Goal: Transaction & Acquisition: Purchase product/service

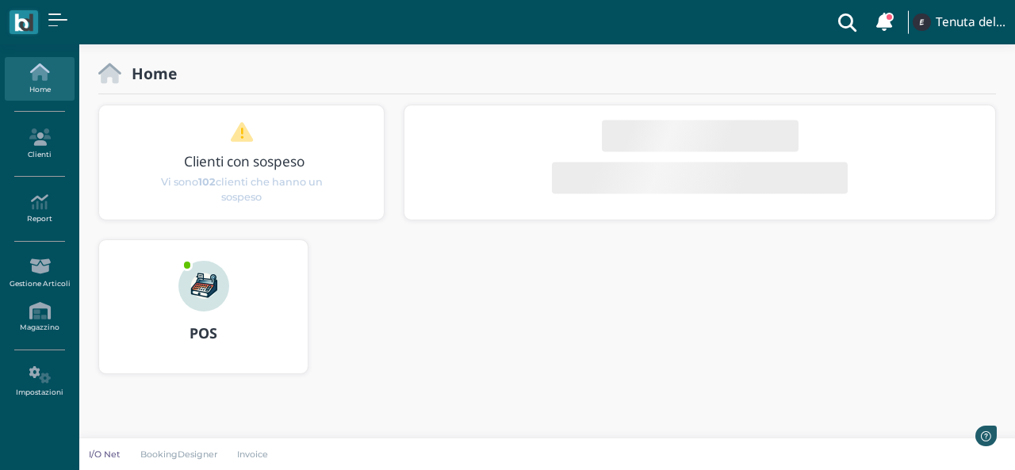
click at [192, 294] on img at bounding box center [203, 286] width 51 height 51
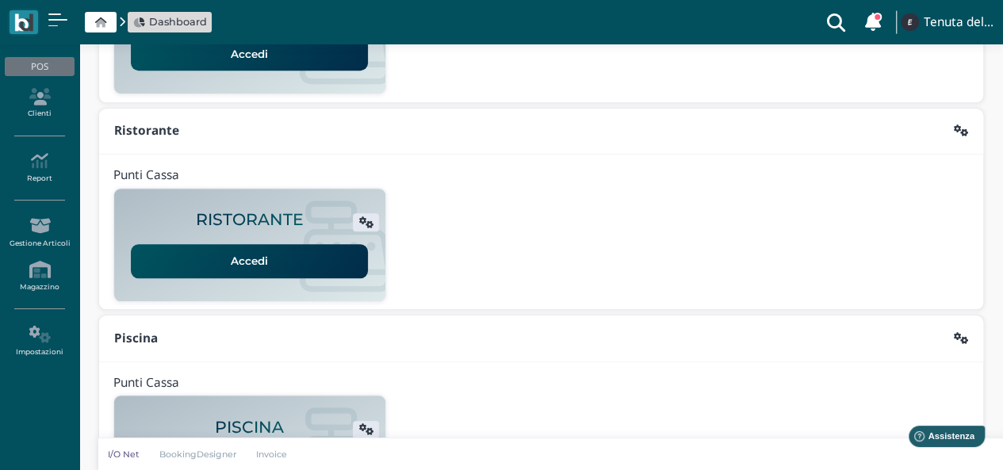
scroll to position [397, 0]
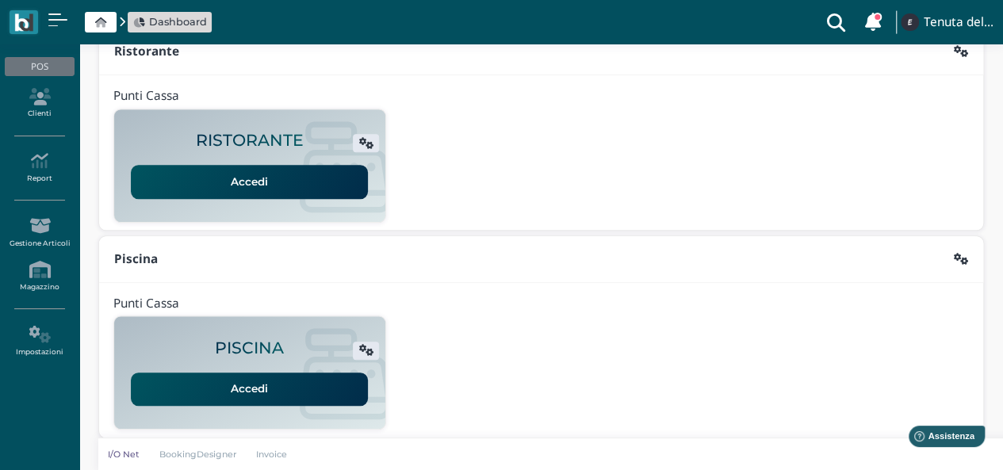
click at [249, 174] on link "Accedi" at bounding box center [249, 181] width 237 height 33
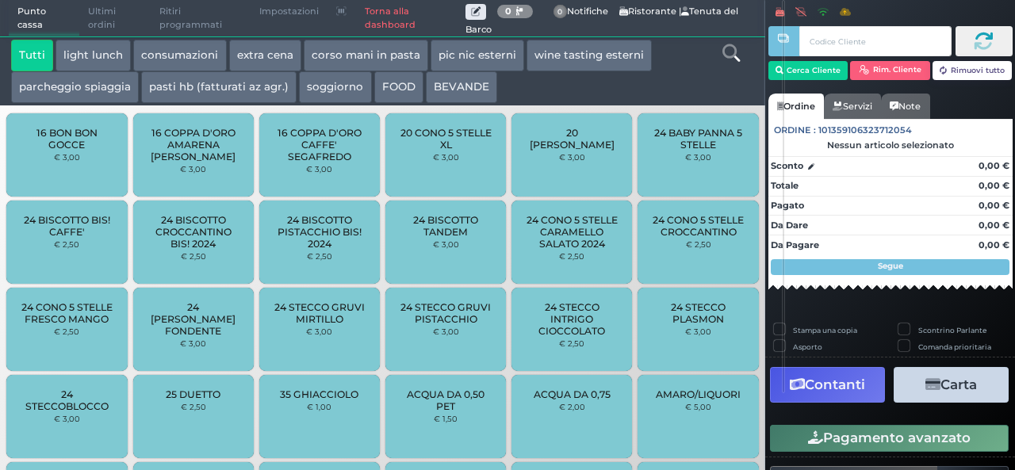
click at [271, 50] on button "extra cena" at bounding box center [265, 56] width 72 height 32
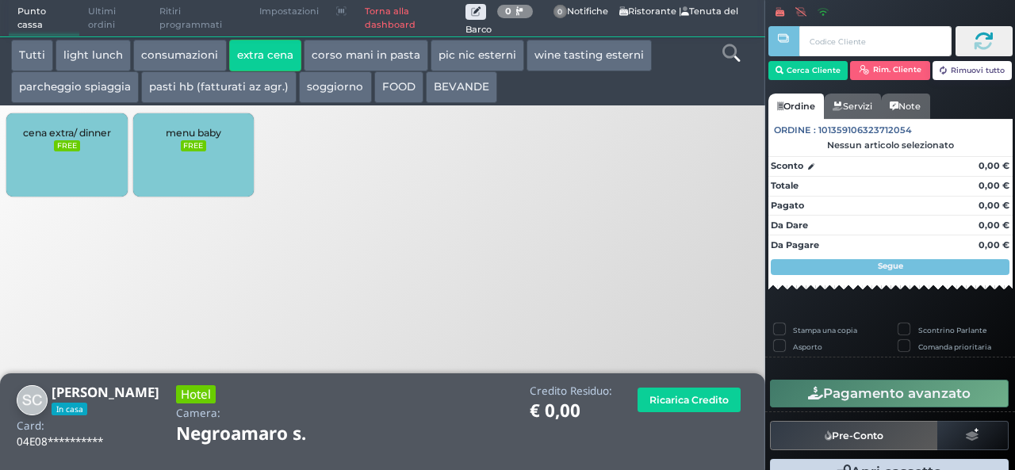
click at [240, 62] on button "extra cena" at bounding box center [265, 56] width 72 height 32
click at [35, 151] on div "cena extra/ dinner FREE" at bounding box center [66, 154] width 121 height 83
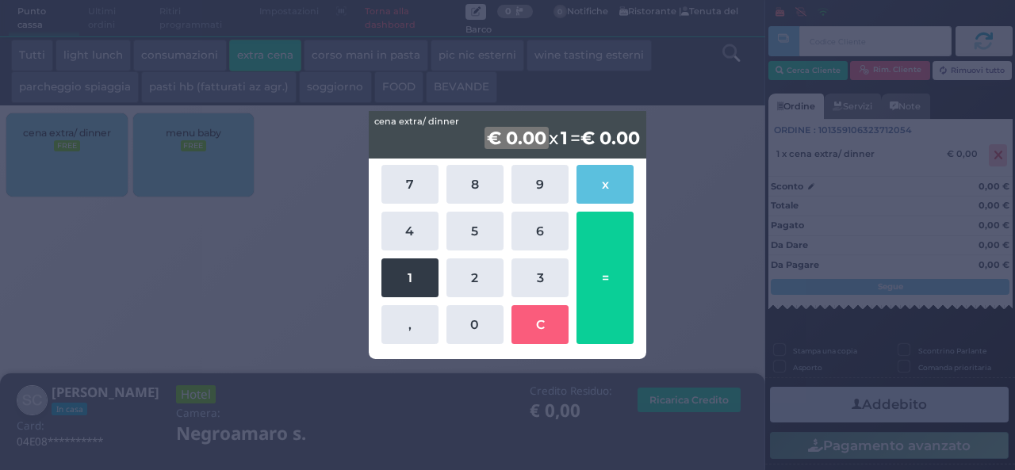
click at [397, 276] on button "1" at bounding box center [409, 278] width 57 height 39
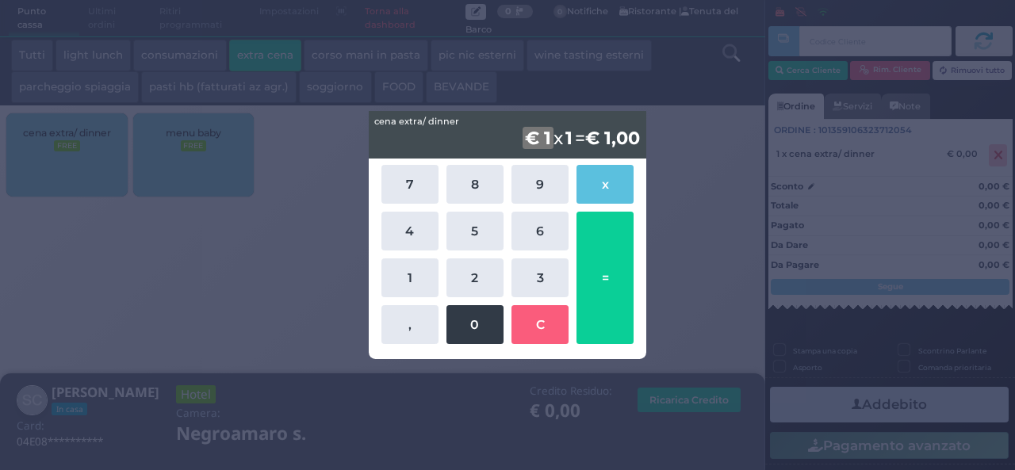
click at [472, 321] on button "0" at bounding box center [475, 324] width 57 height 39
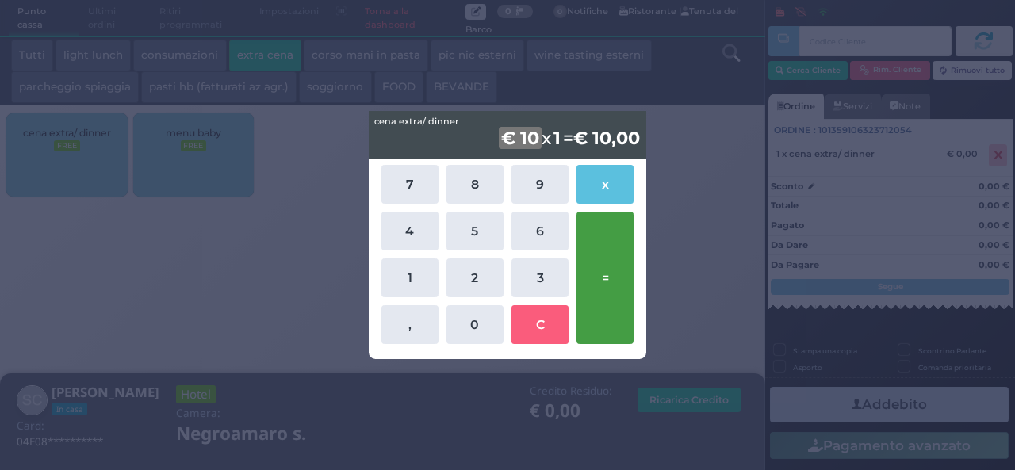
click at [606, 280] on button "=" at bounding box center [605, 278] width 57 height 132
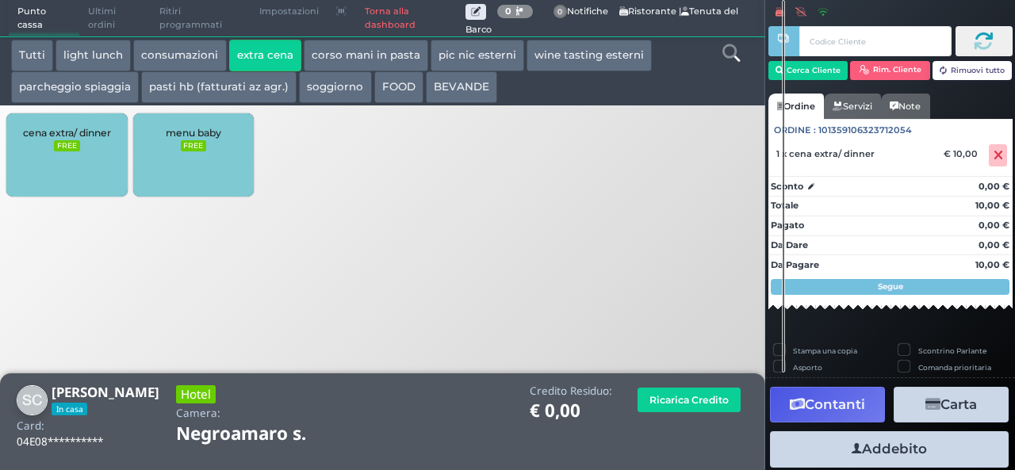
click at [914, 453] on button "Addebito" at bounding box center [889, 449] width 239 height 36
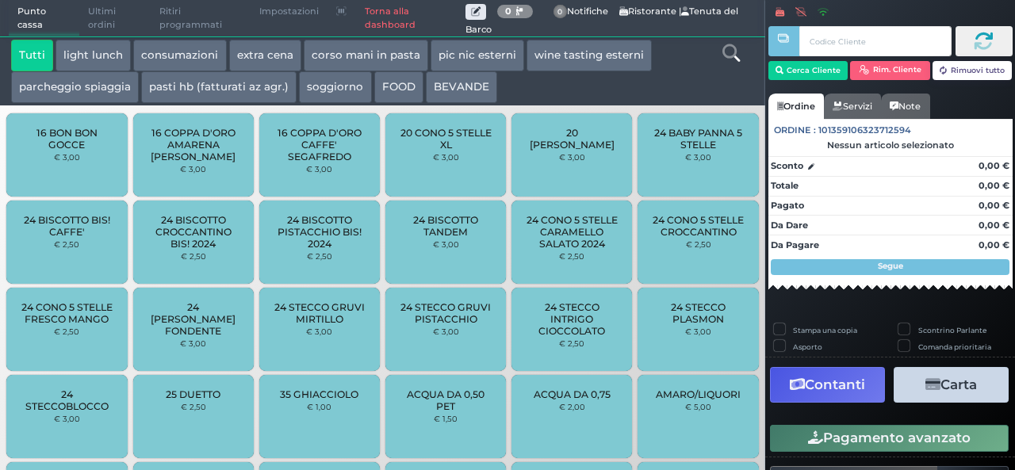
drag, startPoint x: 0, startPoint y: 0, endPoint x: 906, endPoint y: 473, distance: 1022.3
click at [906, 470] on html "Punto cassa [GEOGRAPHIC_DATA] Ultimi ordini Delivery Ritiri programmati Imposta…" at bounding box center [507, 235] width 1015 height 470
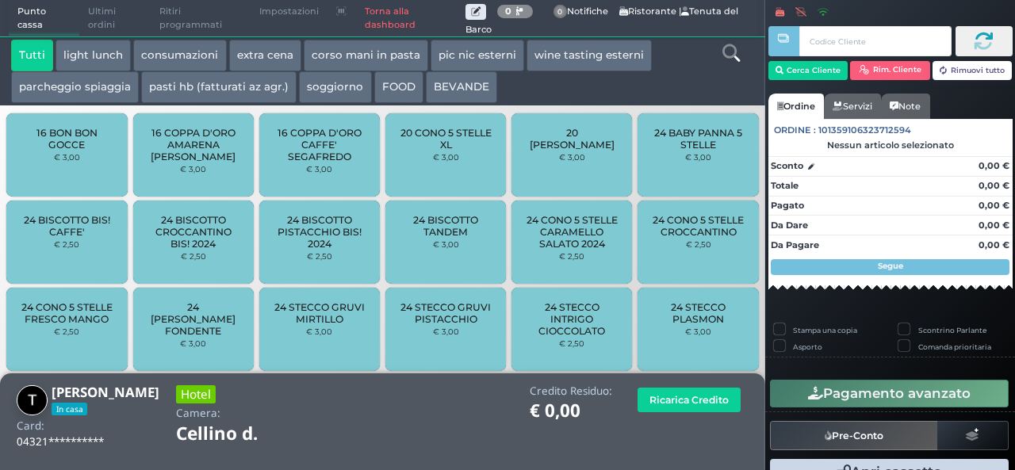
click at [249, 53] on button "extra cena" at bounding box center [265, 56] width 72 height 32
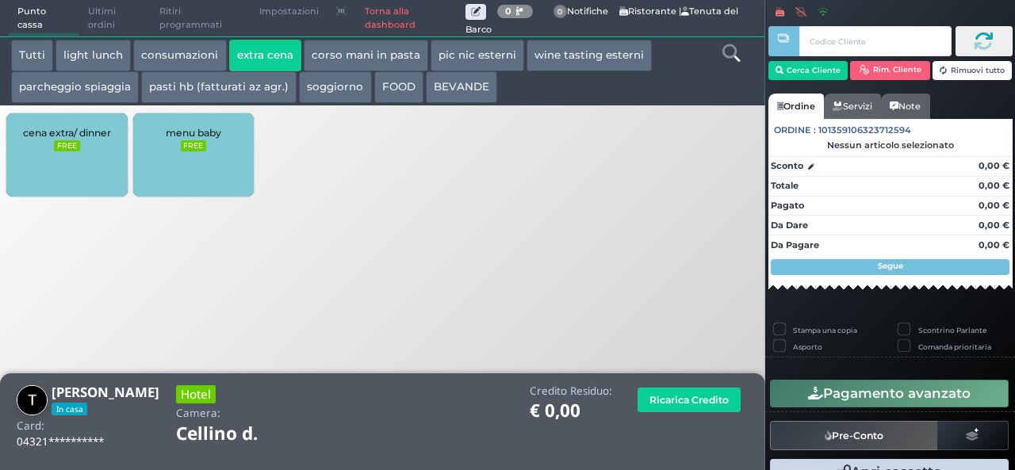
click at [97, 139] on div "cena extra/ dinner FREE" at bounding box center [66, 154] width 121 height 83
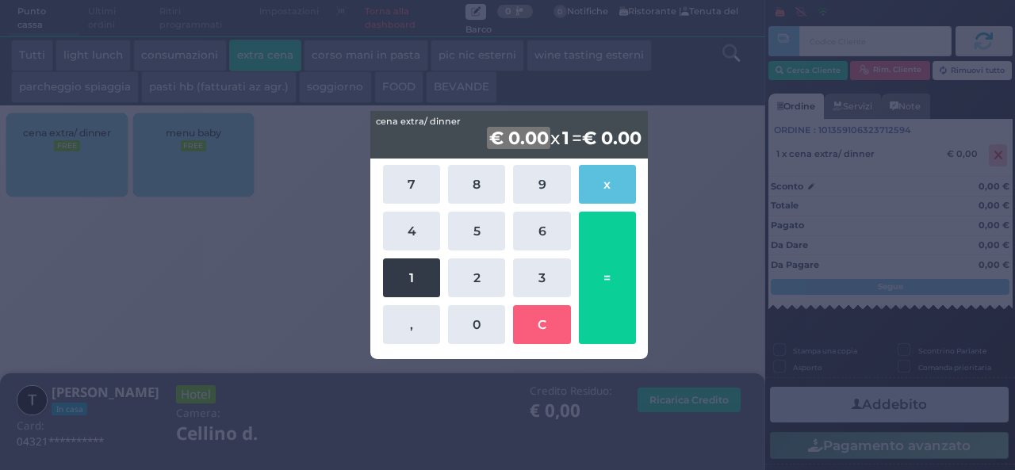
click at [439, 272] on button "1" at bounding box center [411, 278] width 57 height 39
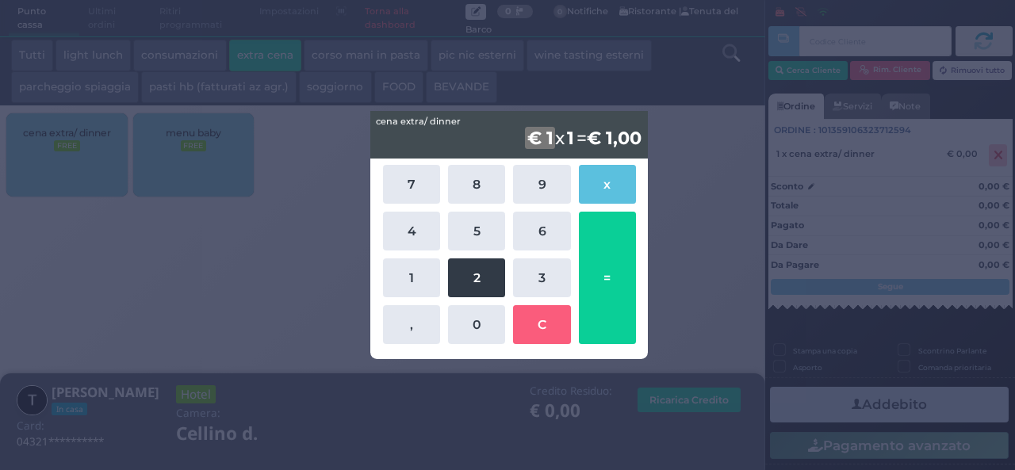
click at [464, 271] on button "2" at bounding box center [476, 278] width 57 height 39
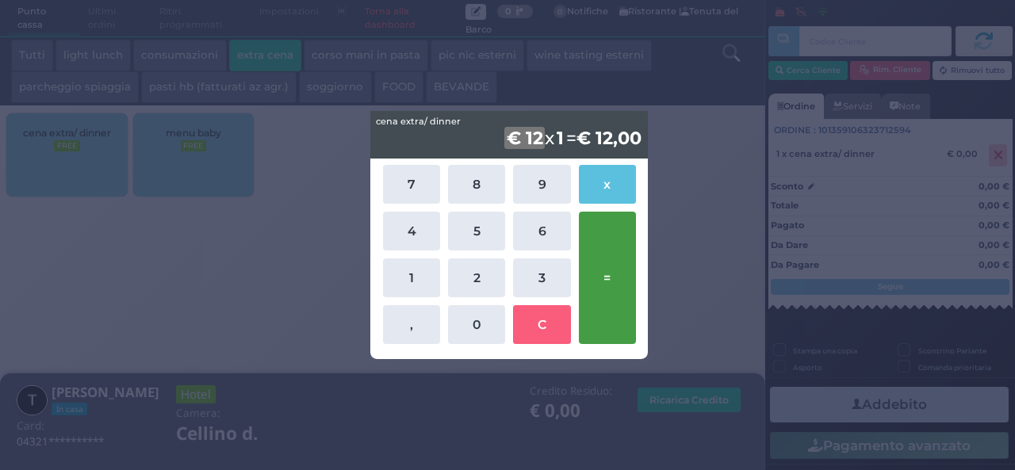
click at [603, 259] on button "=" at bounding box center [607, 278] width 57 height 132
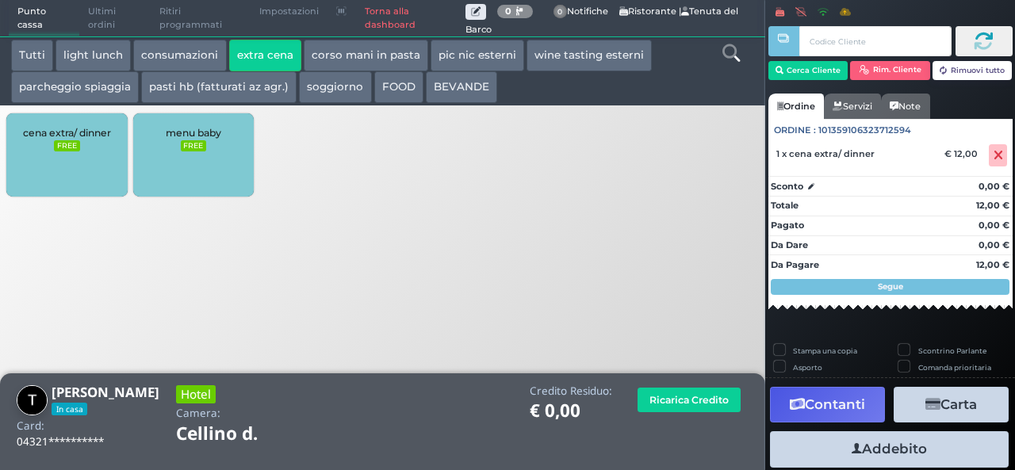
click at [872, 398] on button "Contanti" at bounding box center [827, 405] width 115 height 36
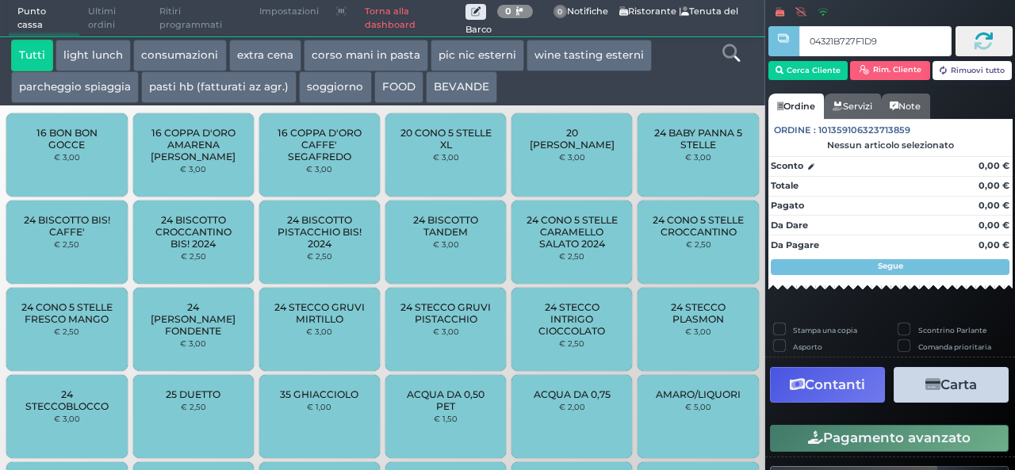
type input "04321B727F1D95"
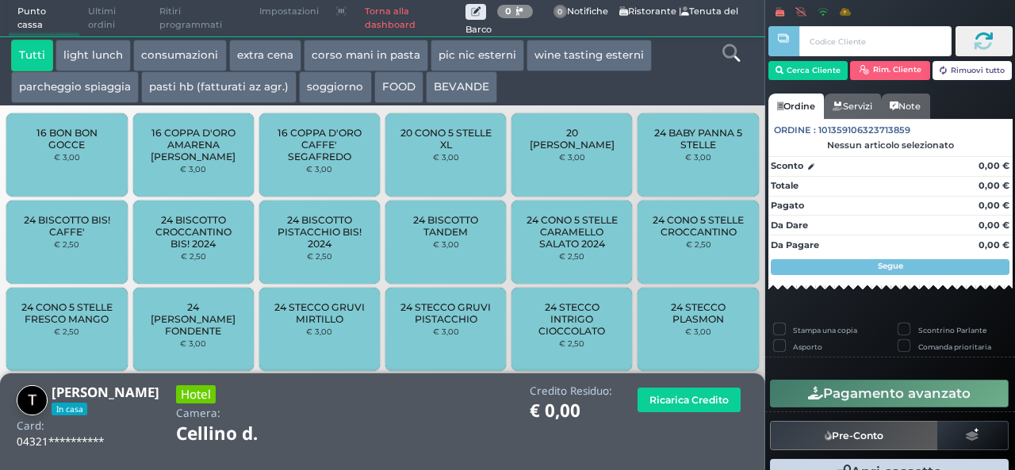
click at [265, 44] on button "extra cena" at bounding box center [265, 56] width 72 height 32
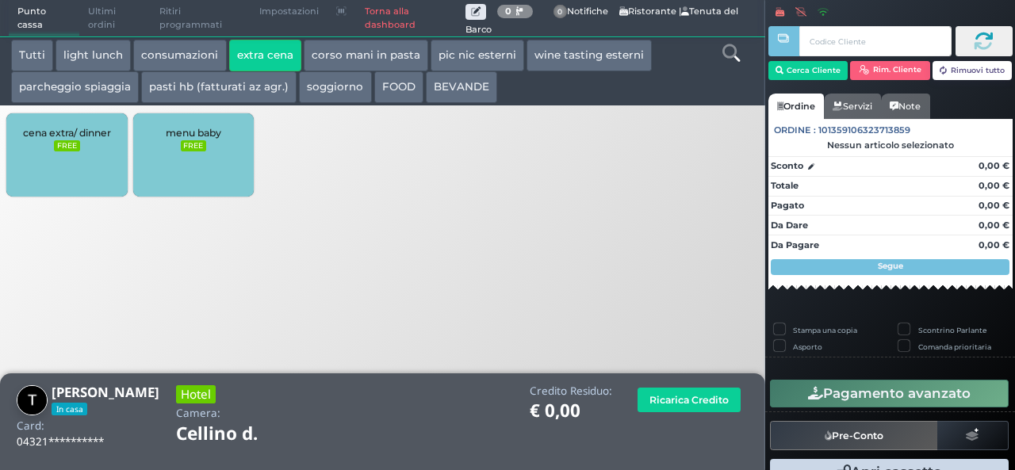
click at [33, 175] on div "cena extra/ dinner FREE" at bounding box center [66, 154] width 121 height 83
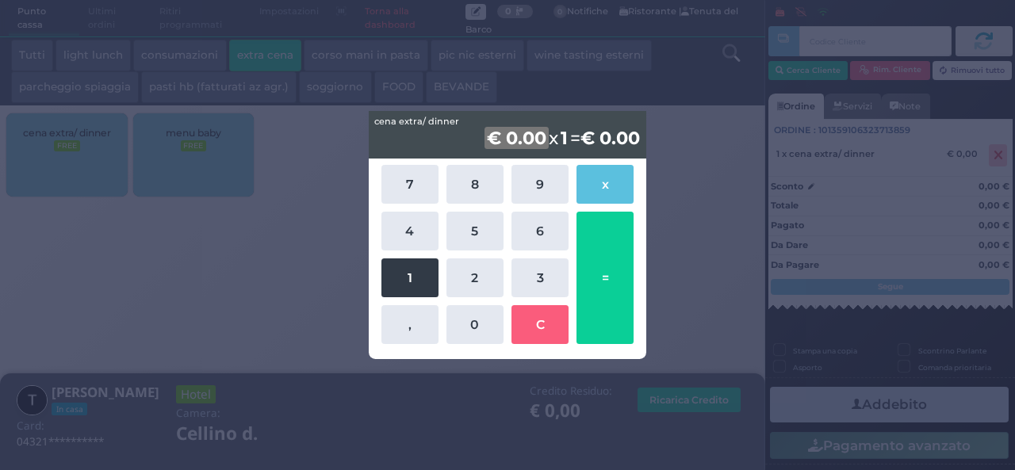
click at [397, 280] on button "1" at bounding box center [409, 278] width 57 height 39
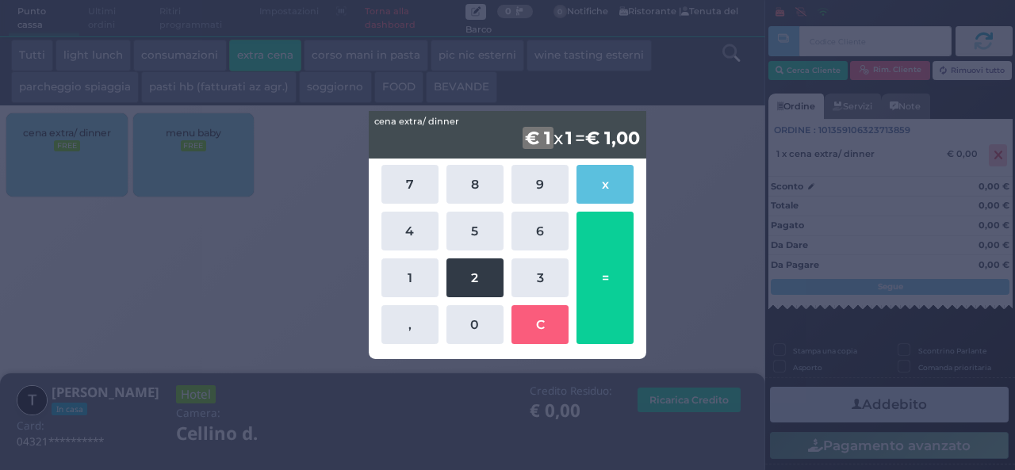
click at [466, 274] on button "2" at bounding box center [475, 278] width 57 height 39
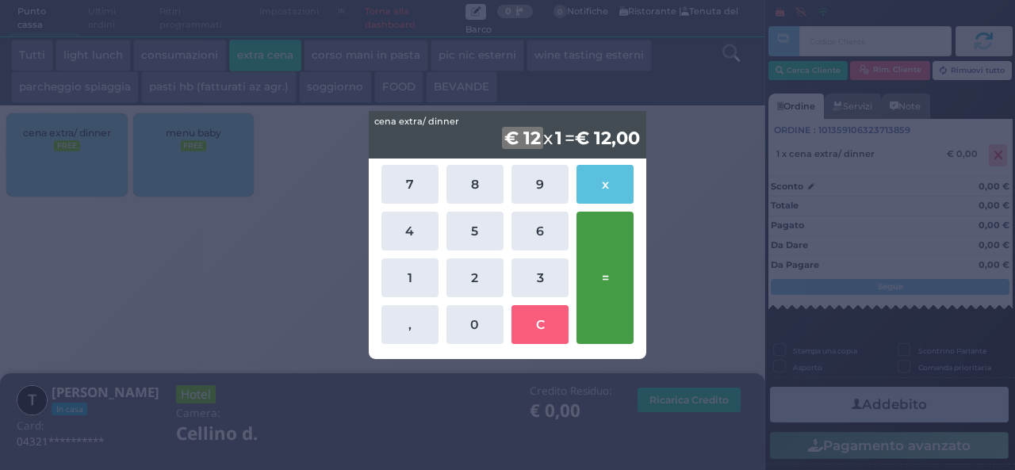
click at [596, 272] on button "=" at bounding box center [605, 278] width 57 height 132
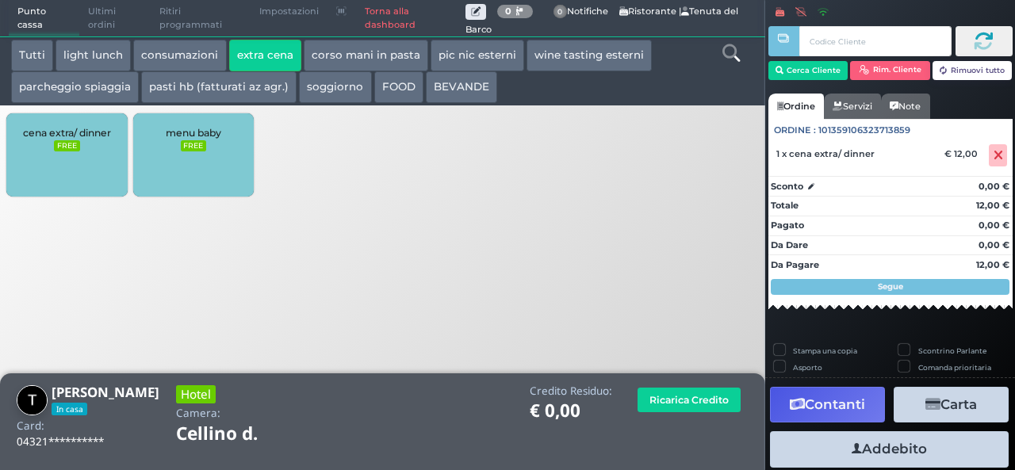
click at [876, 447] on button "Addebito" at bounding box center [889, 449] width 239 height 36
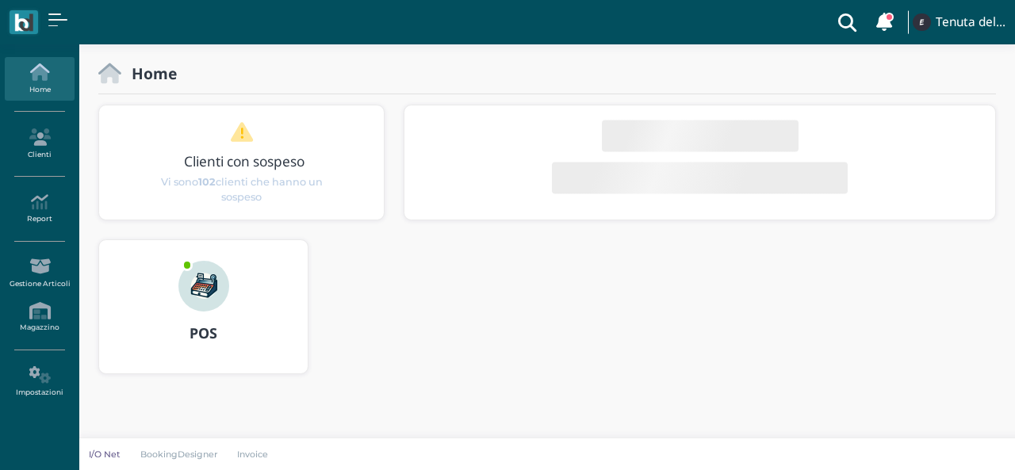
click at [184, 309] on div at bounding box center [204, 275] width 76 height 71
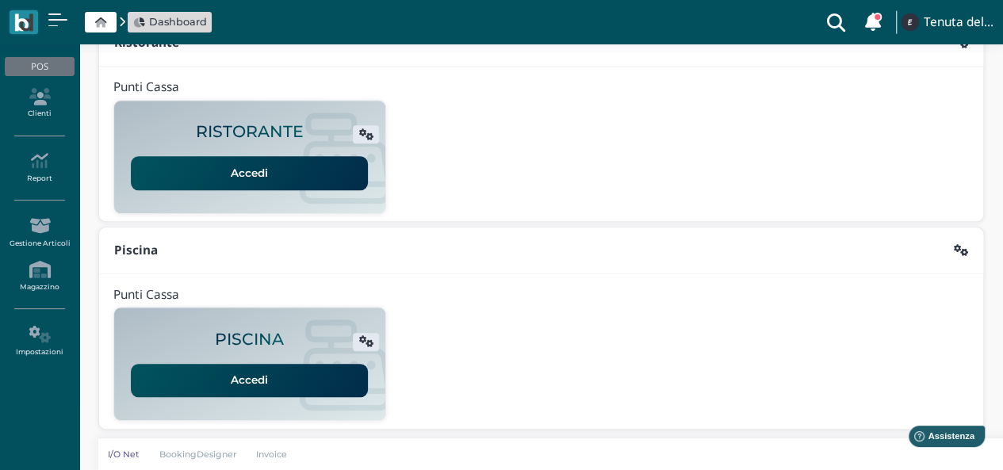
scroll to position [247, 0]
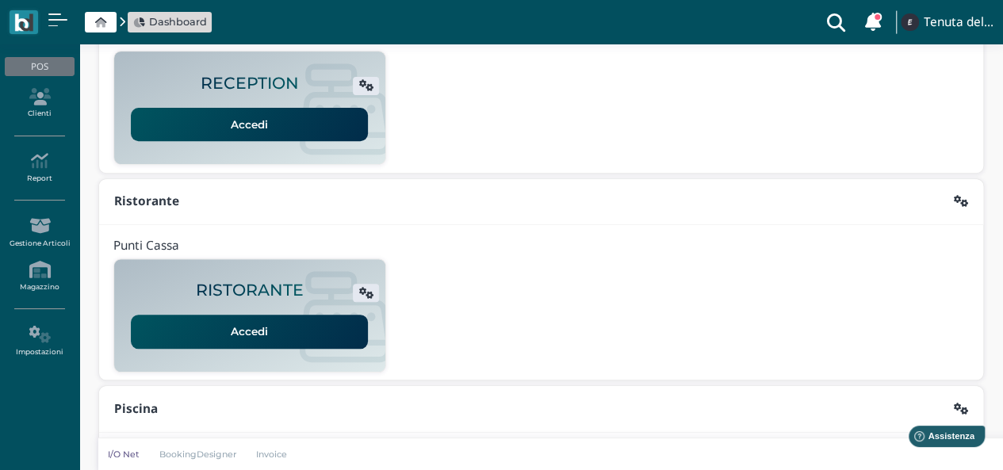
click at [266, 323] on link "Accedi" at bounding box center [249, 331] width 237 height 33
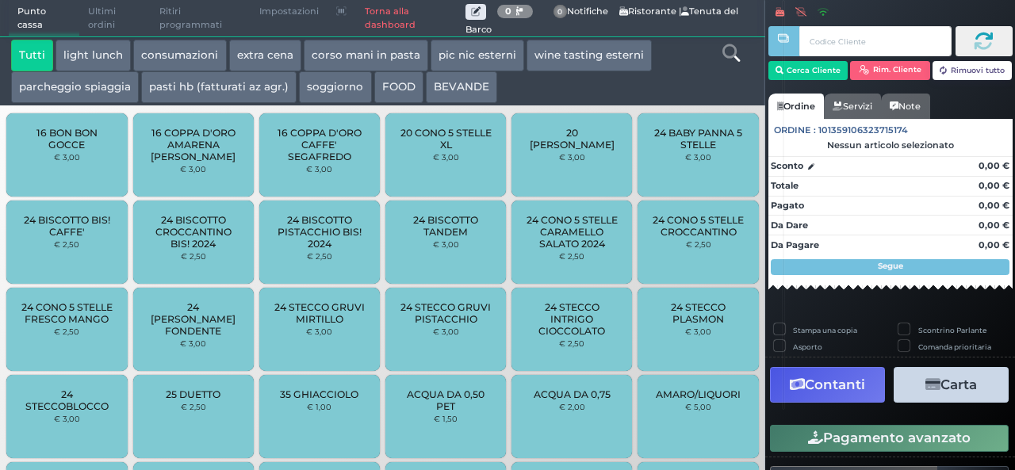
click at [244, 55] on button "extra cena" at bounding box center [265, 56] width 72 height 32
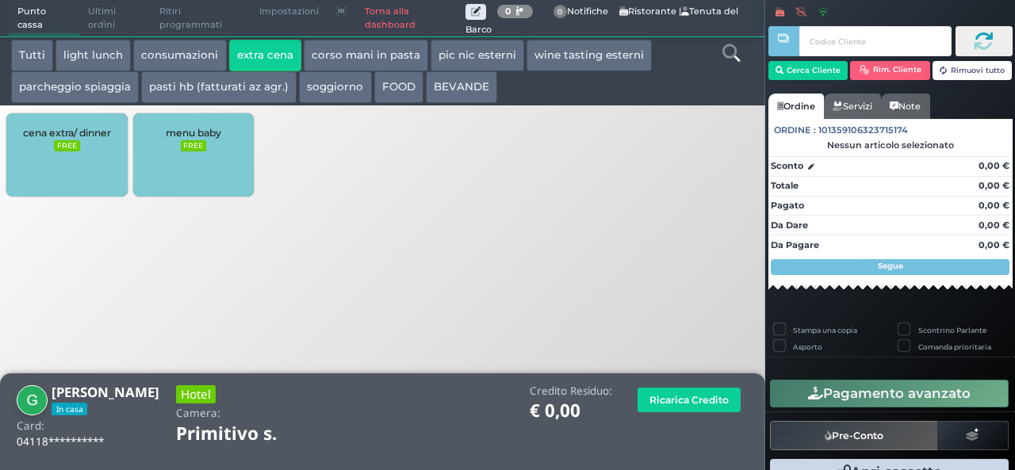
click at [75, 164] on div "cena extra/ dinner FREE" at bounding box center [66, 154] width 121 height 83
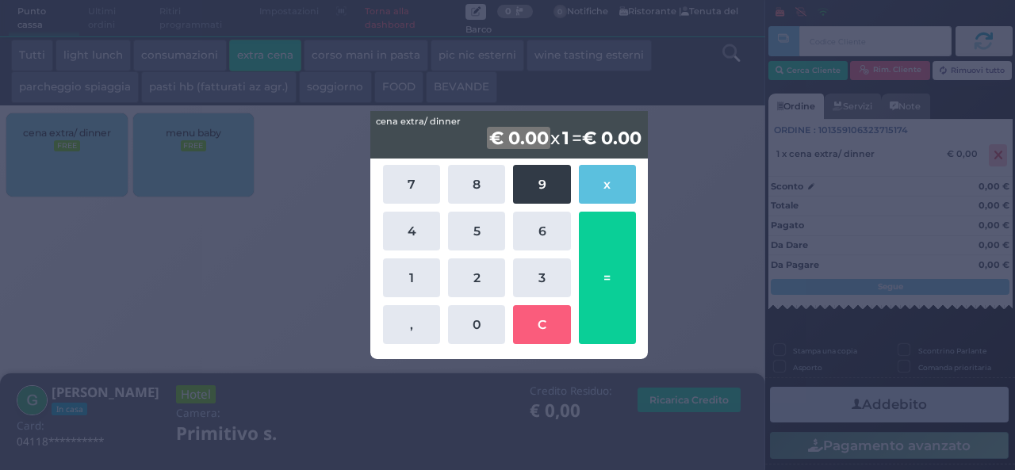
click at [533, 197] on button "9" at bounding box center [541, 184] width 57 height 39
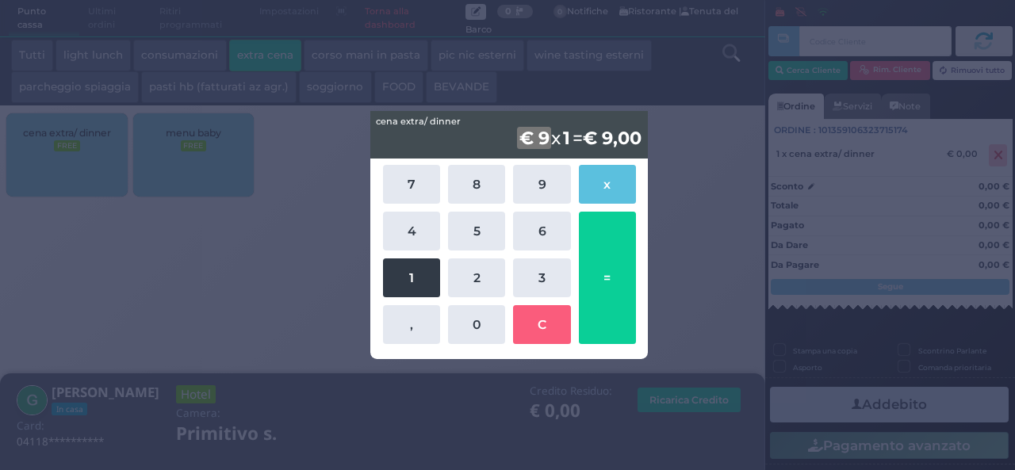
click at [428, 261] on button "1" at bounding box center [411, 278] width 57 height 39
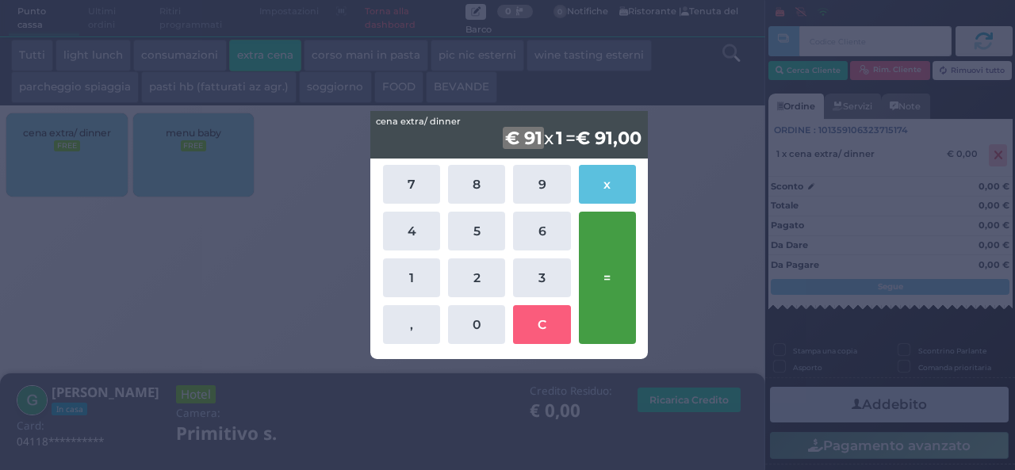
click at [604, 268] on button "=" at bounding box center [607, 278] width 57 height 132
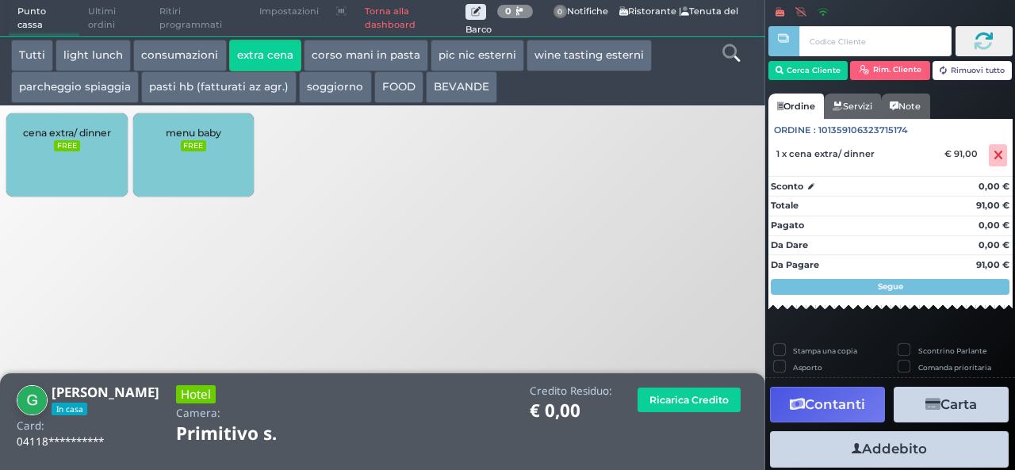
click at [906, 450] on button "Addebito" at bounding box center [889, 449] width 239 height 36
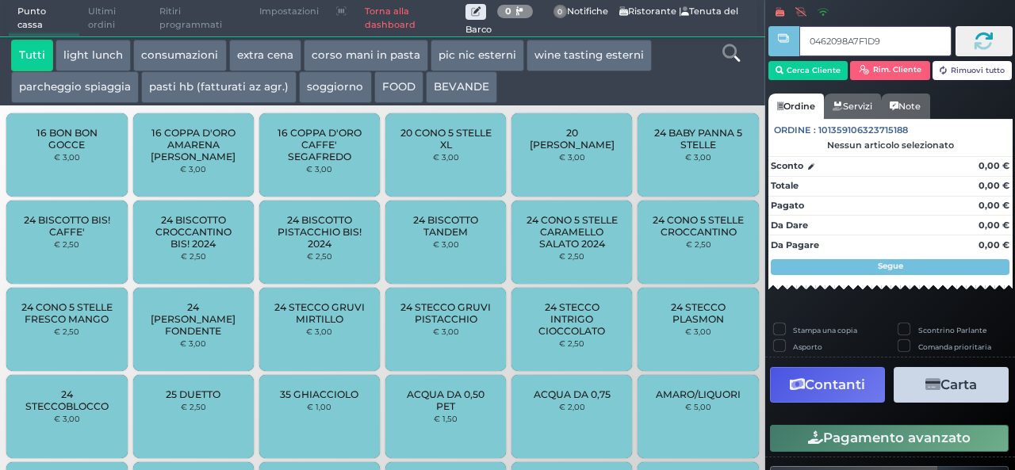
type input "0462098A7F1D95"
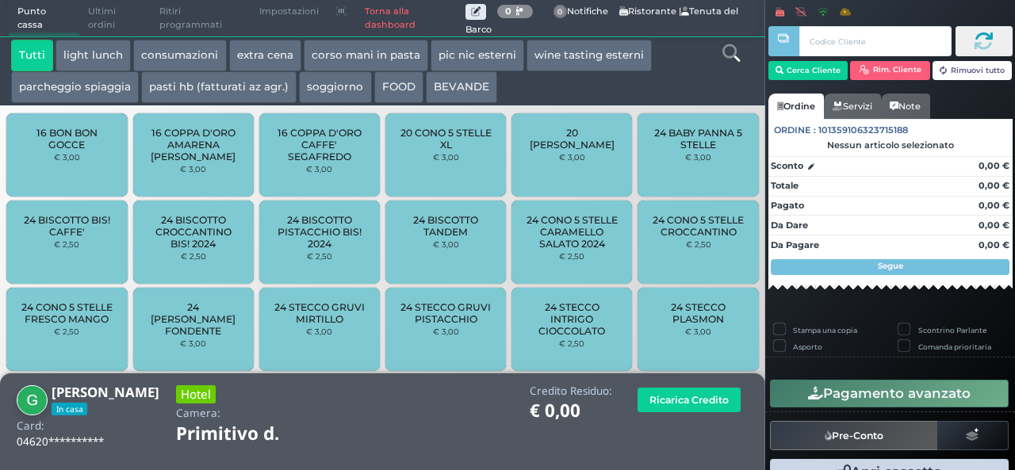
click at [261, 56] on button "extra cena" at bounding box center [265, 56] width 72 height 32
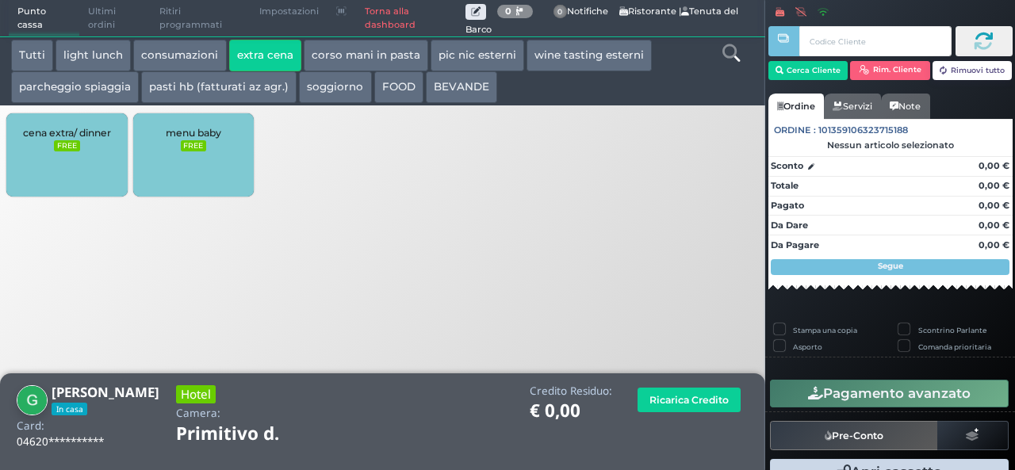
click at [60, 171] on div "cena extra/ dinner FREE" at bounding box center [66, 154] width 121 height 83
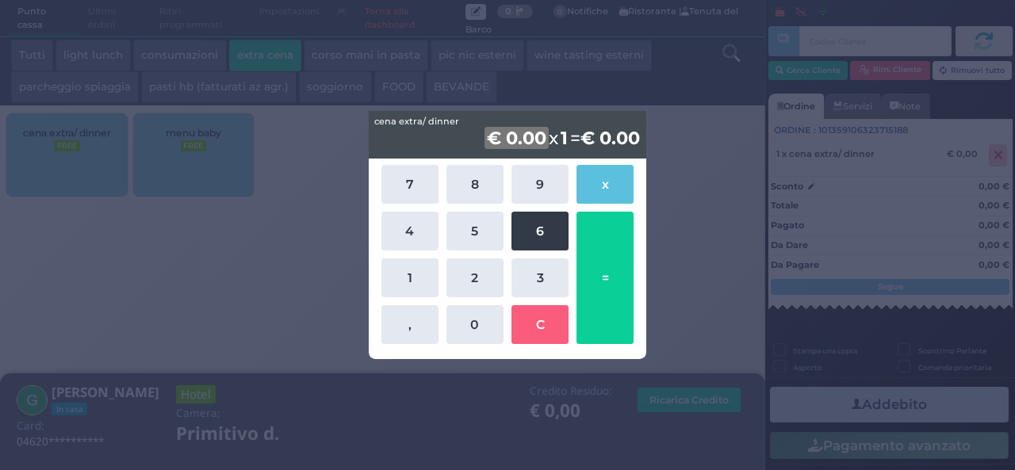
click at [523, 228] on button "6" at bounding box center [540, 231] width 57 height 39
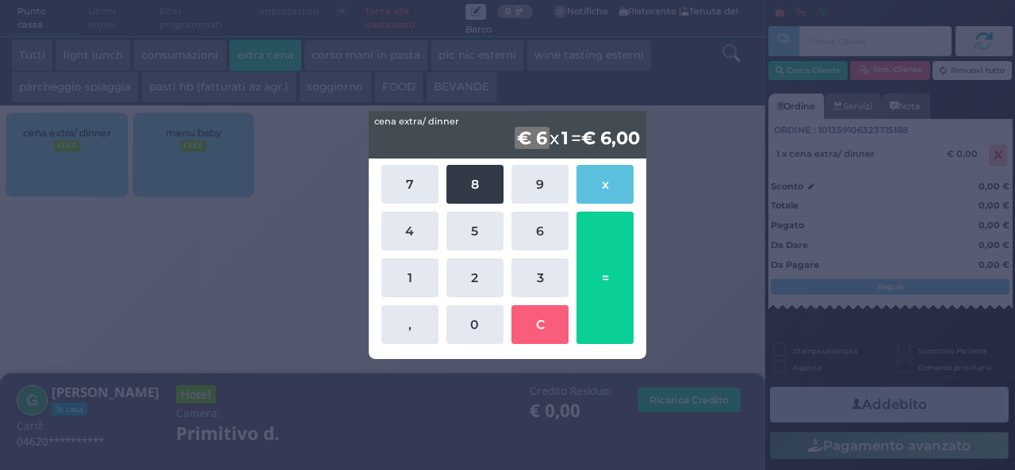
click at [484, 186] on button "8" at bounding box center [475, 184] width 57 height 39
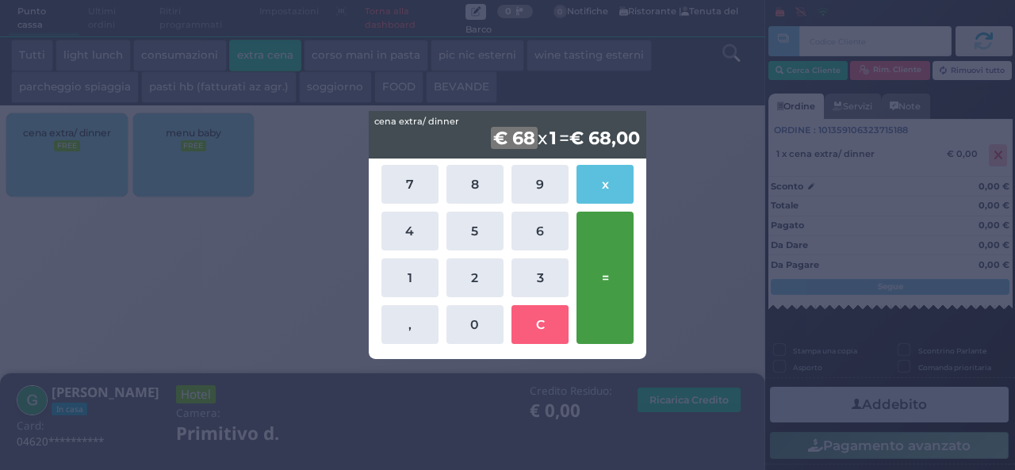
click at [608, 299] on button "=" at bounding box center [605, 278] width 57 height 132
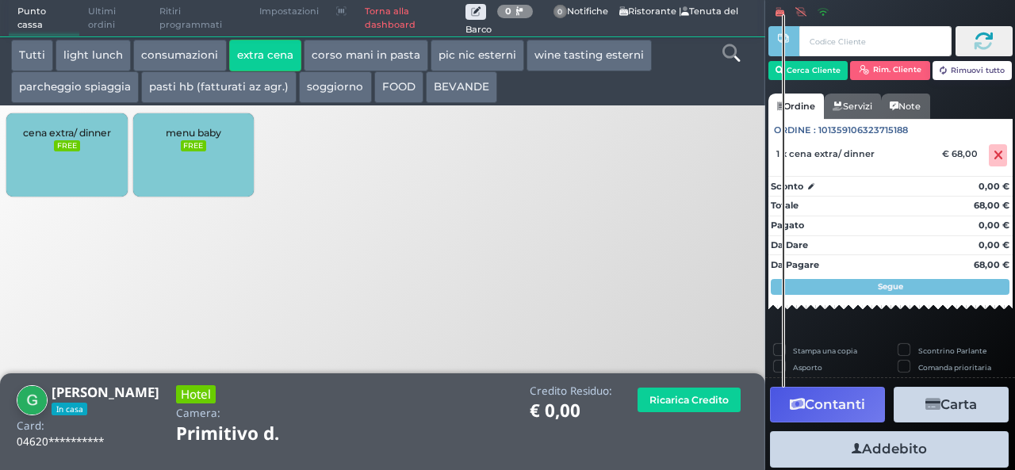
scroll to position [44, 0]
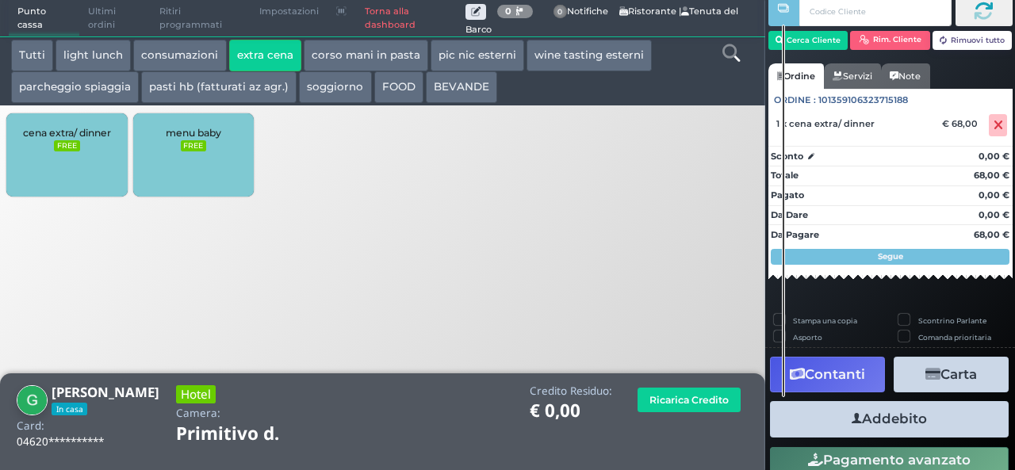
click at [864, 409] on button "Addebito" at bounding box center [889, 419] width 239 height 36
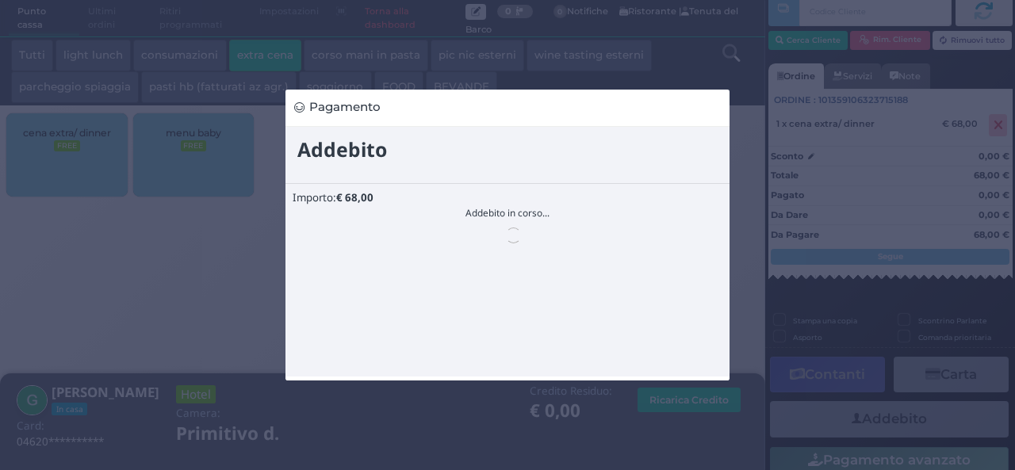
scroll to position [0, 0]
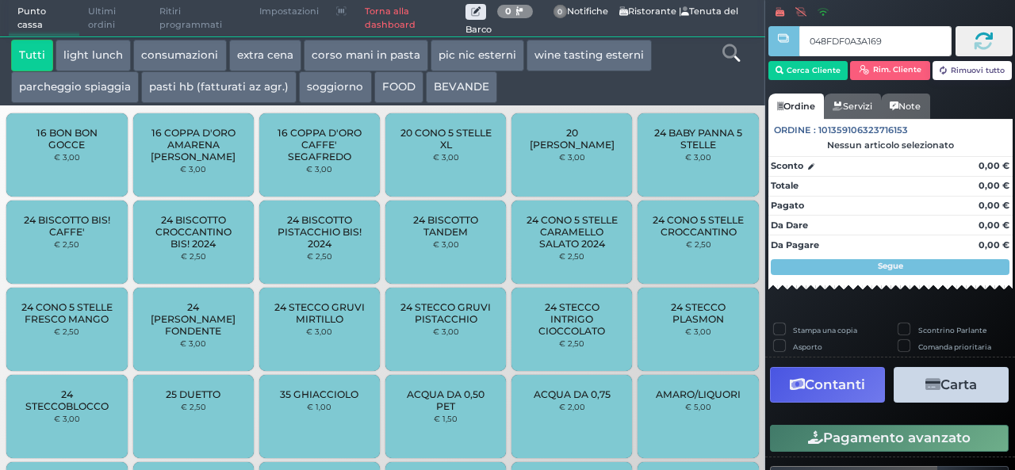
type input "048FDF0A3A1695"
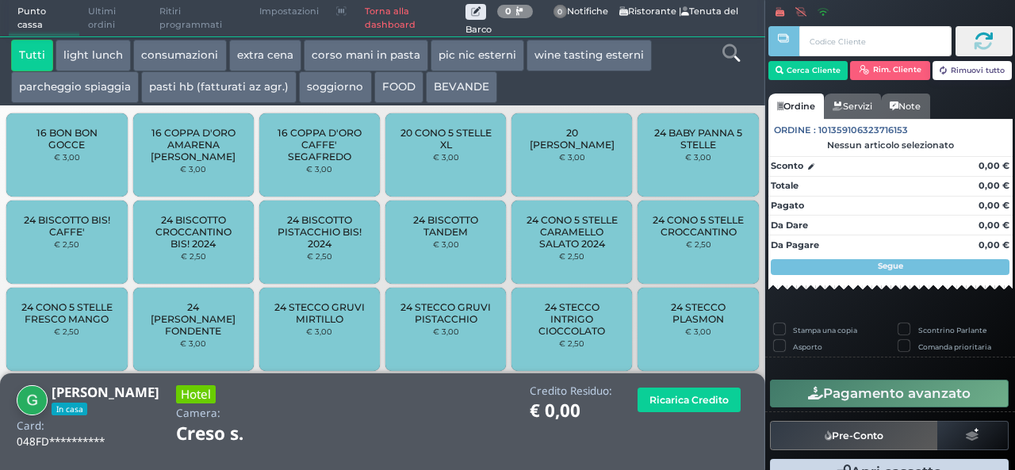
click at [292, 231] on span "24 BISCOTTO PISTACCHIO BIS! 2024" at bounding box center [320, 232] width 94 height 36
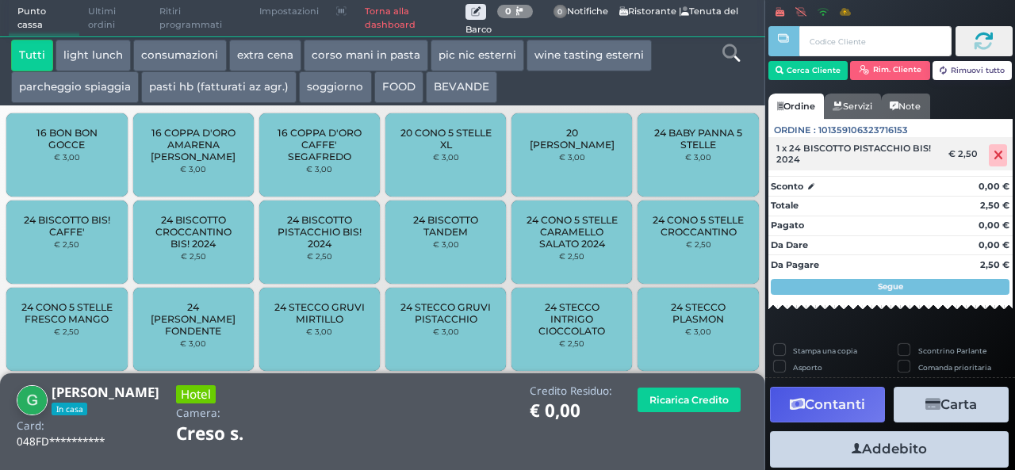
click at [994, 155] on icon at bounding box center [999, 155] width 10 height 1
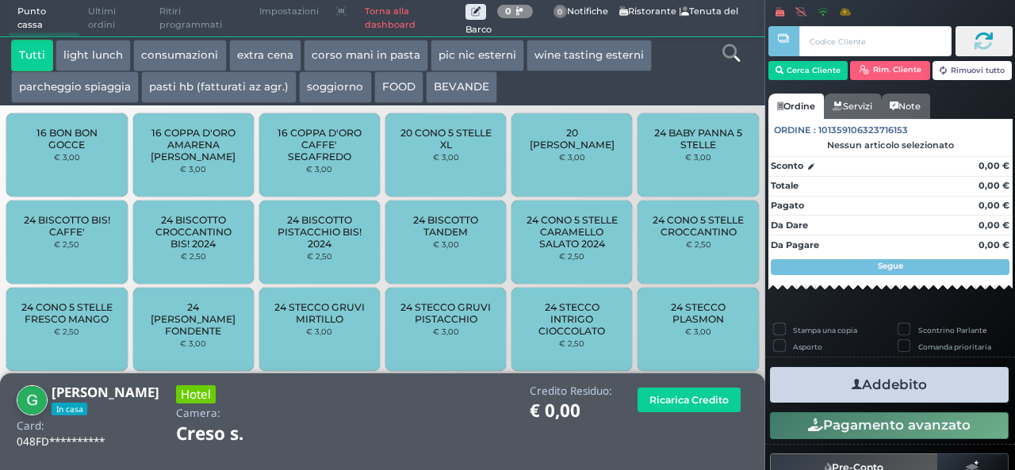
click at [267, 63] on button "extra cena" at bounding box center [265, 56] width 72 height 32
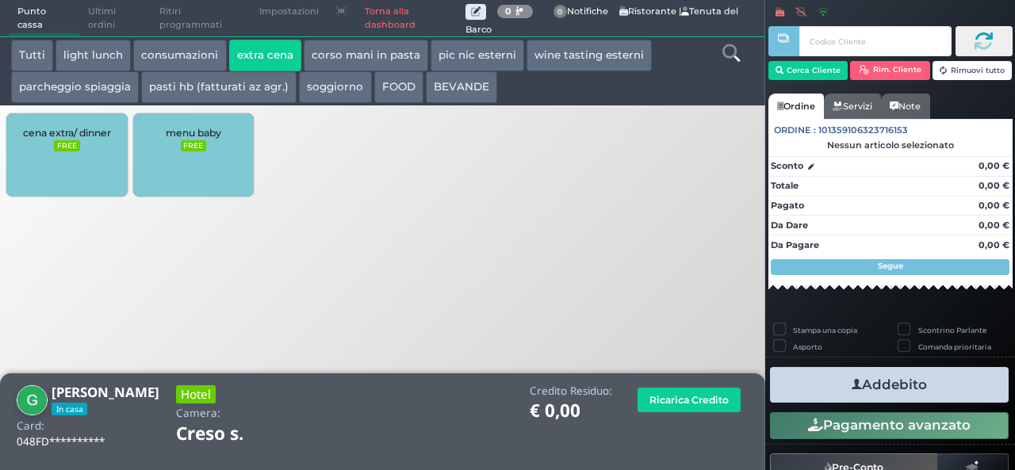
click at [59, 169] on div "cena extra/ dinner FREE" at bounding box center [66, 154] width 121 height 83
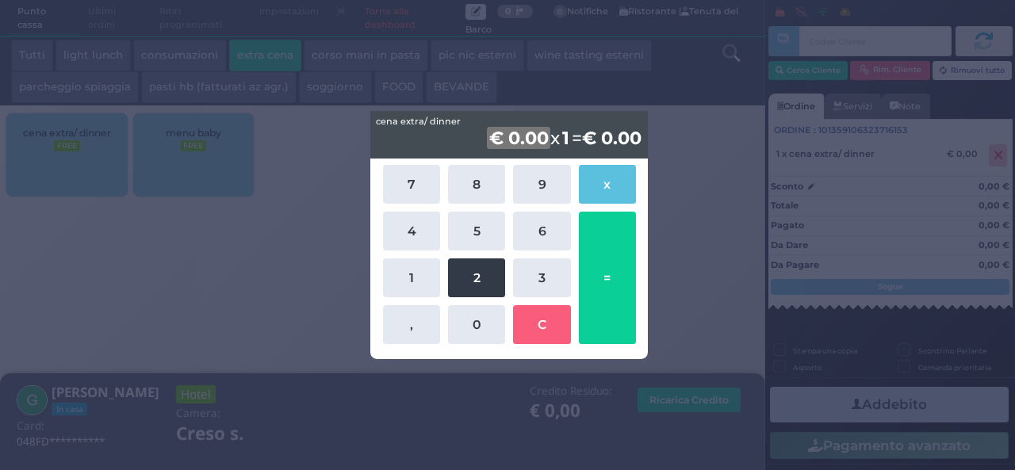
click at [476, 294] on button "2" at bounding box center [476, 278] width 57 height 39
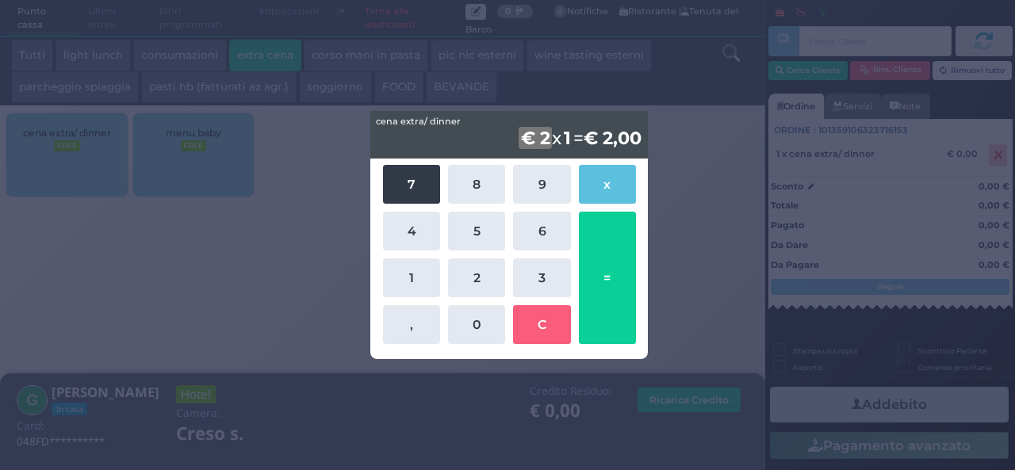
click at [403, 190] on button "7" at bounding box center [411, 184] width 57 height 39
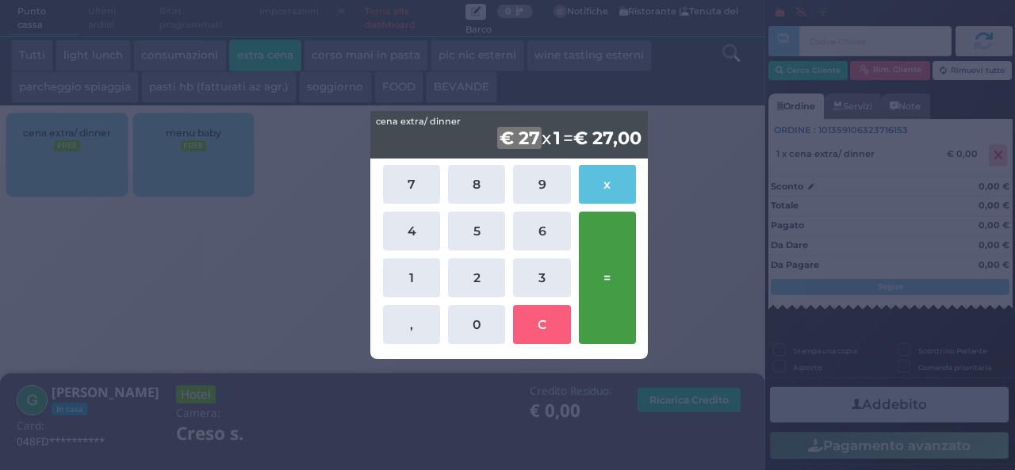
click at [603, 293] on button "=" at bounding box center [607, 278] width 57 height 132
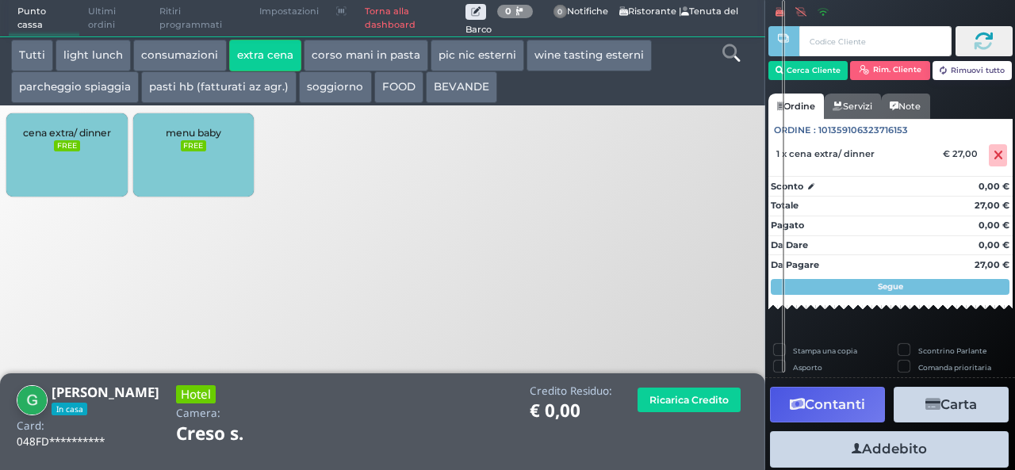
click at [914, 440] on button "Addebito" at bounding box center [889, 449] width 239 height 36
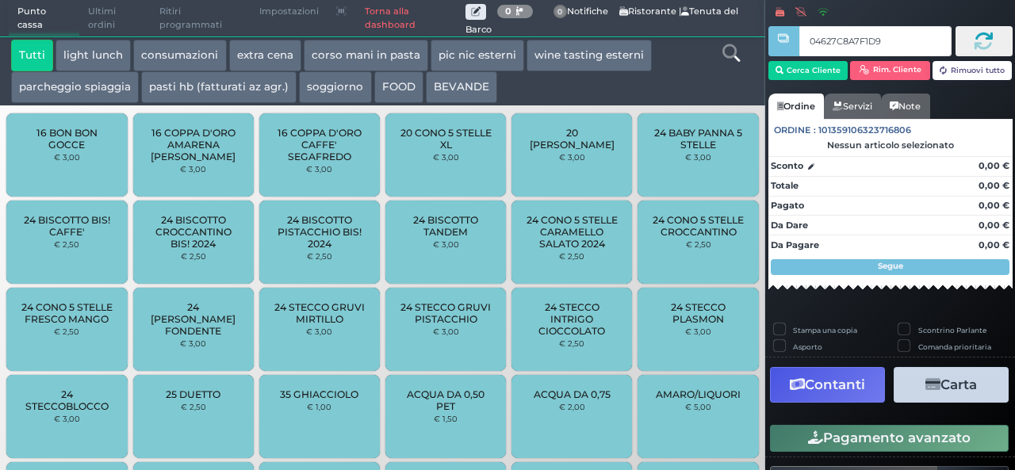
type input "04627C8A7F1D91"
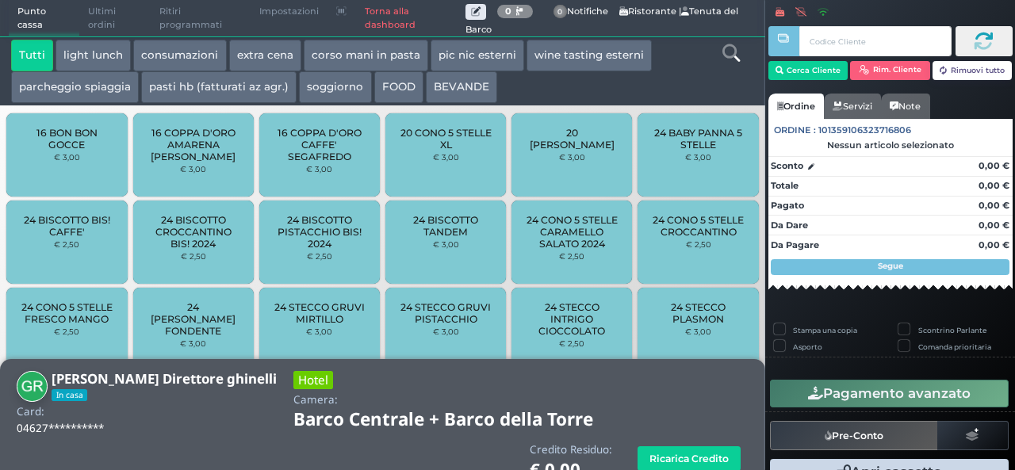
click at [259, 48] on button "extra cena" at bounding box center [265, 56] width 72 height 32
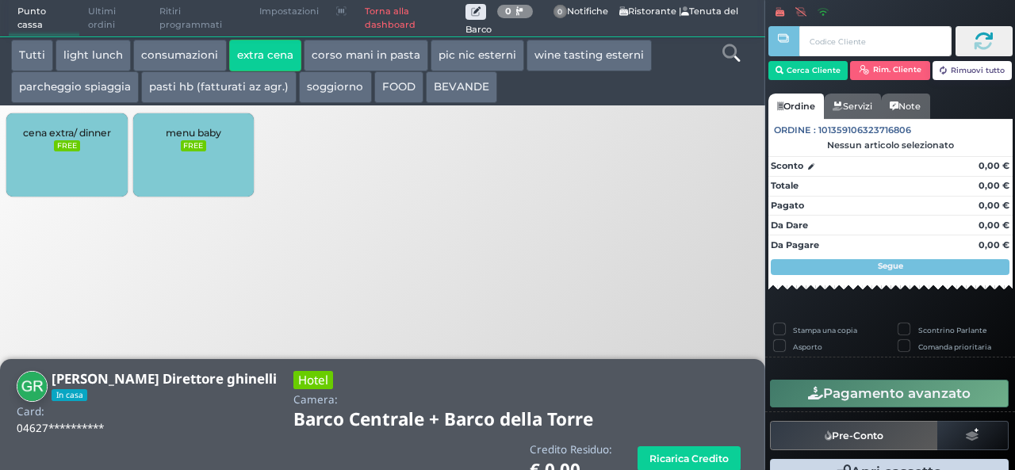
click at [22, 161] on div "cena extra/ dinner FREE" at bounding box center [66, 154] width 121 height 83
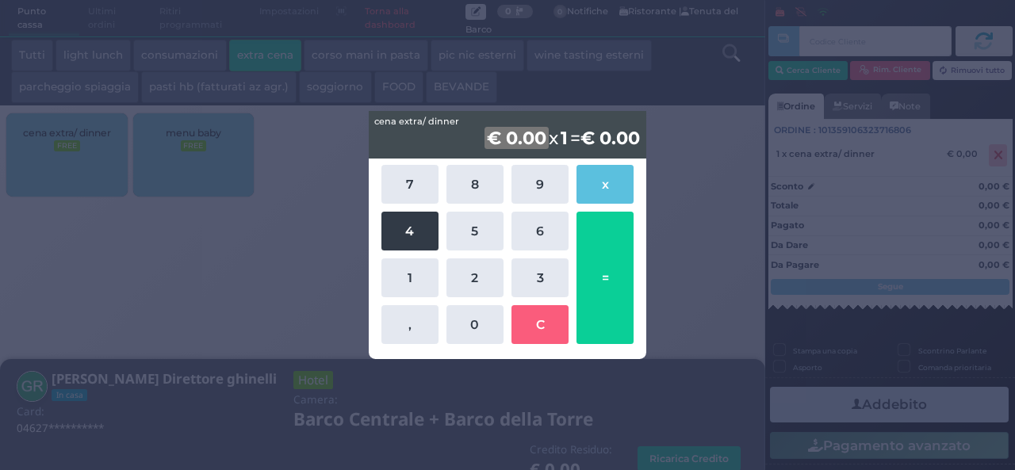
click at [423, 236] on button "4" at bounding box center [409, 231] width 57 height 39
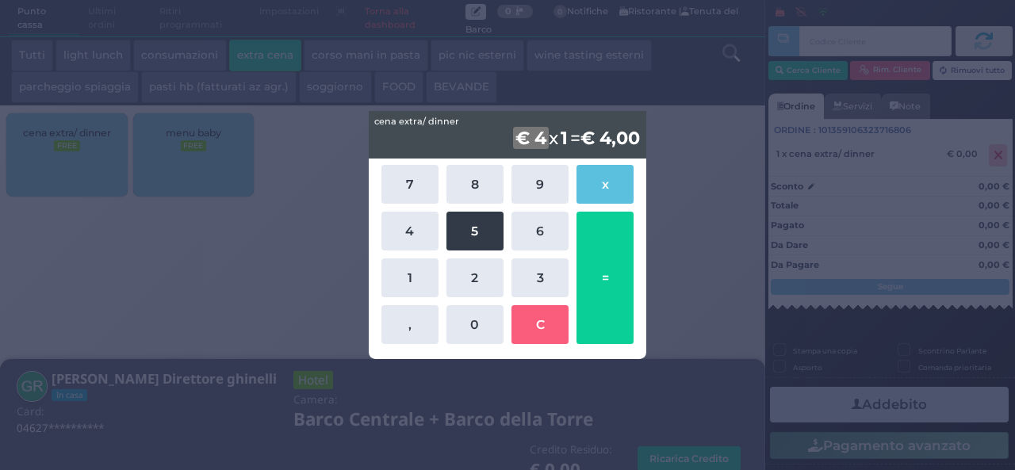
click at [475, 236] on button "5" at bounding box center [475, 231] width 57 height 39
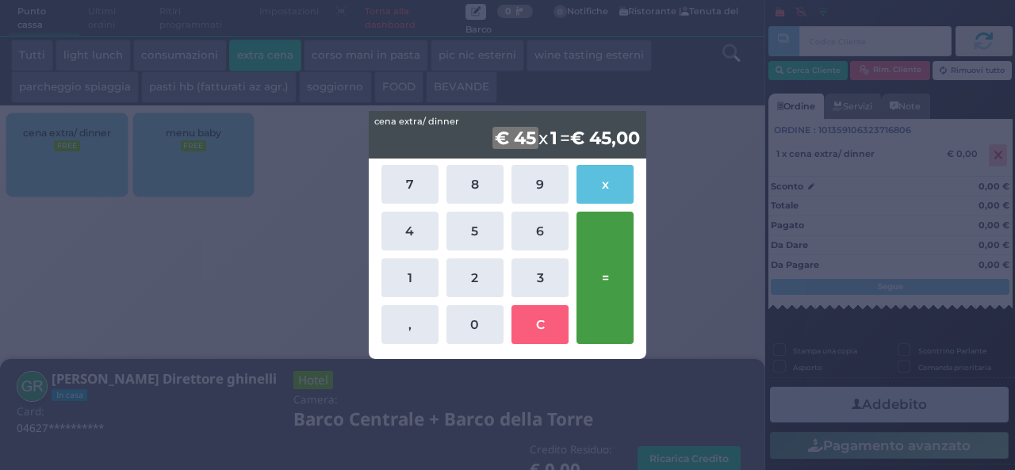
click at [615, 284] on button "=" at bounding box center [605, 278] width 57 height 132
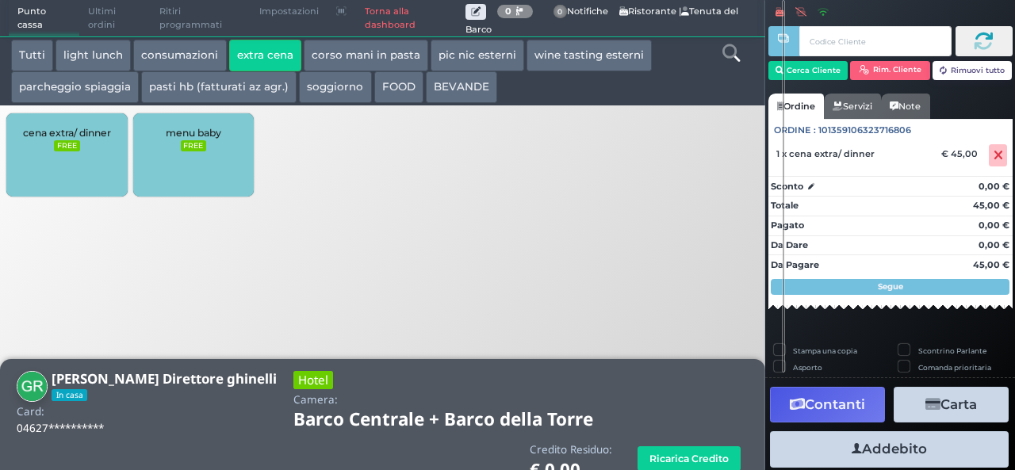
click at [877, 451] on button "Addebito" at bounding box center [889, 449] width 239 height 36
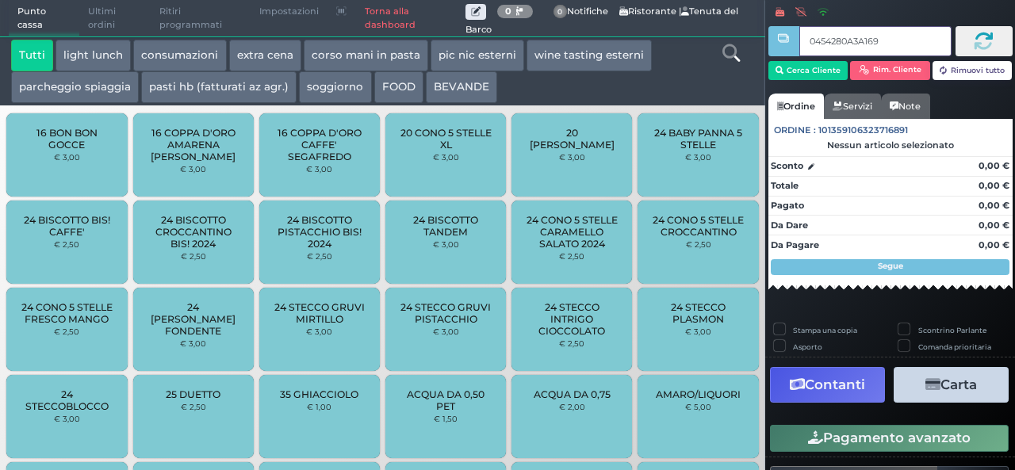
type input "0454280A3A1695"
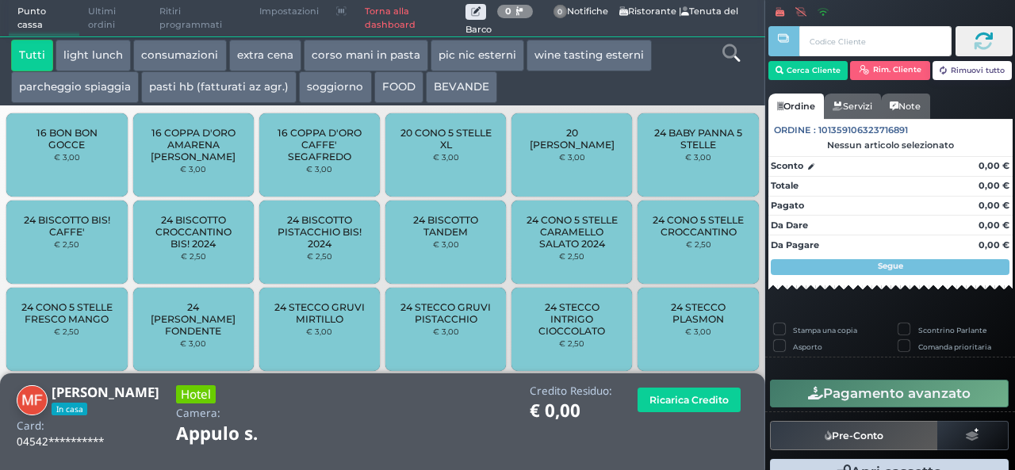
click at [255, 63] on button "extra cena" at bounding box center [265, 56] width 72 height 32
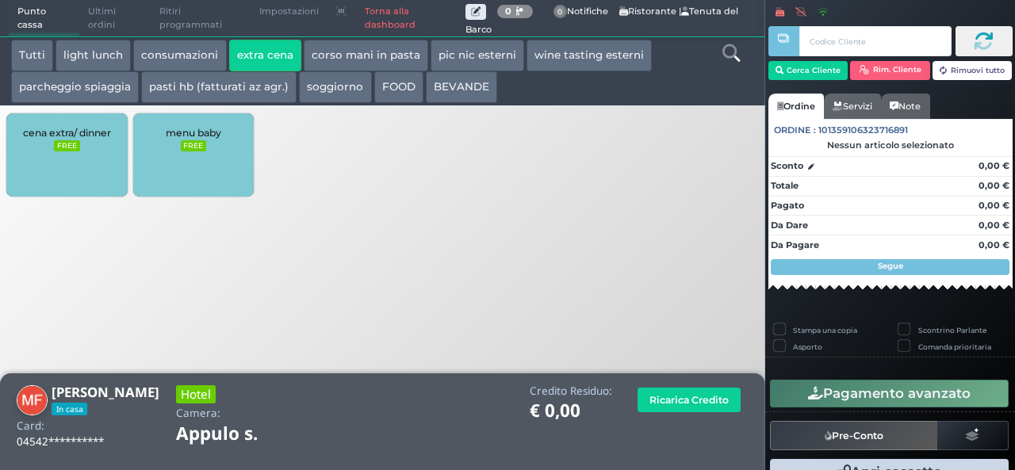
click at [62, 158] on div "cena extra/ dinner FREE" at bounding box center [66, 154] width 121 height 83
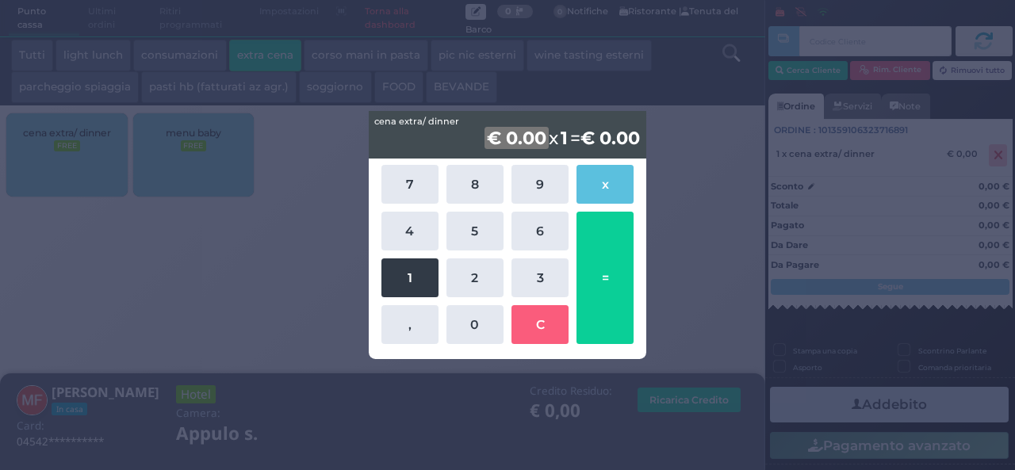
click at [422, 286] on button "1" at bounding box center [409, 278] width 57 height 39
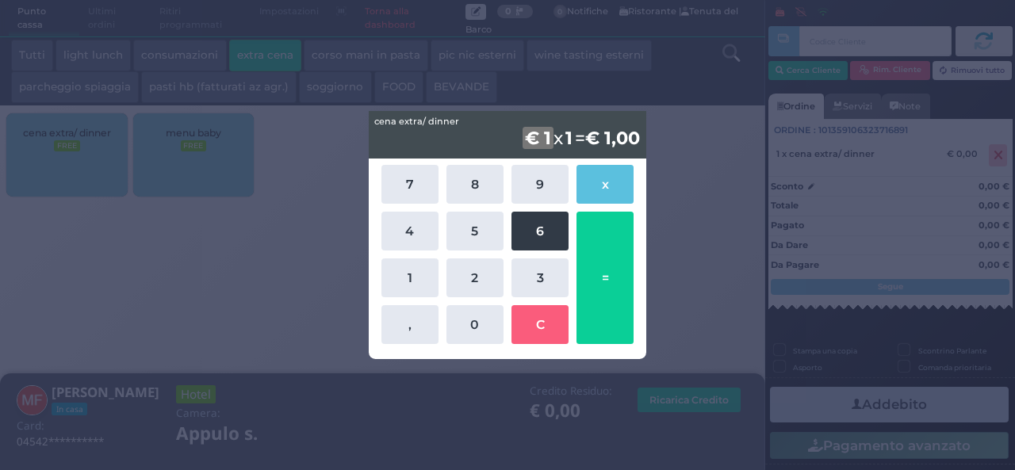
click at [547, 246] on button "6" at bounding box center [540, 231] width 57 height 39
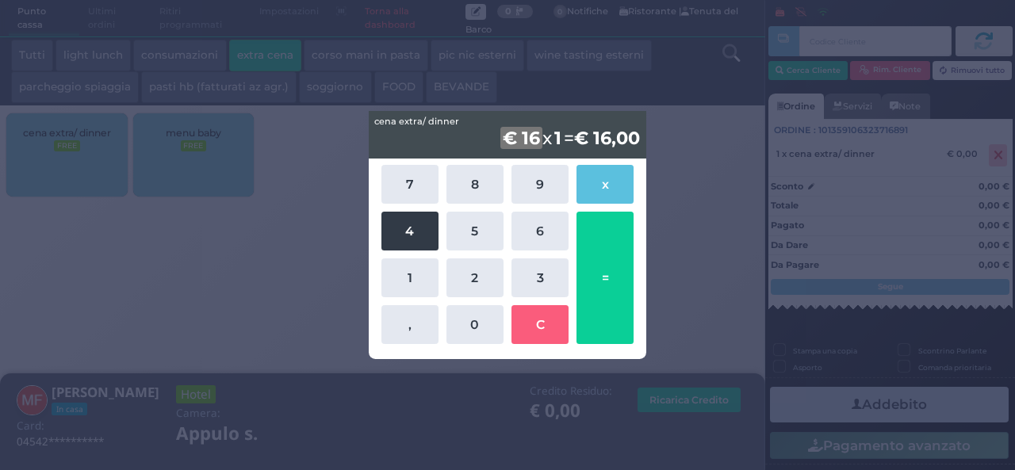
click at [416, 224] on button "4" at bounding box center [409, 231] width 57 height 39
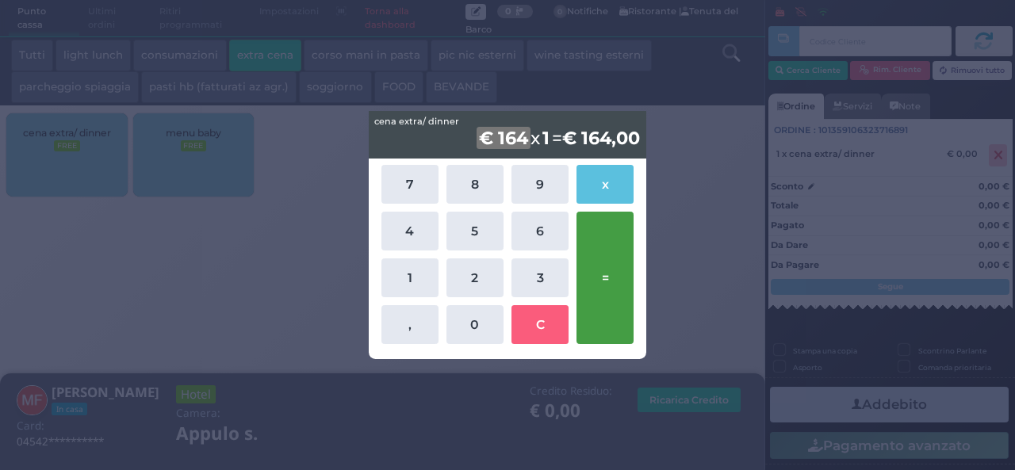
click at [616, 266] on button "=" at bounding box center [605, 278] width 57 height 132
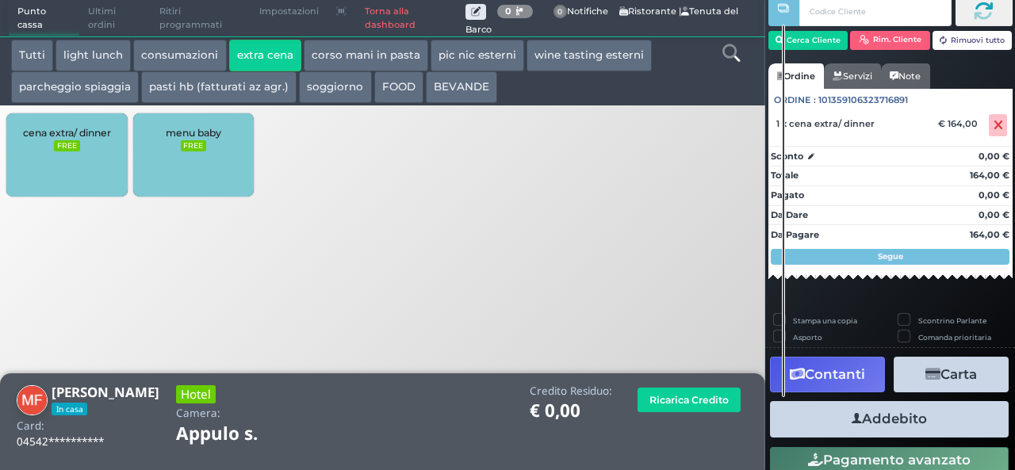
scroll to position [90, 0]
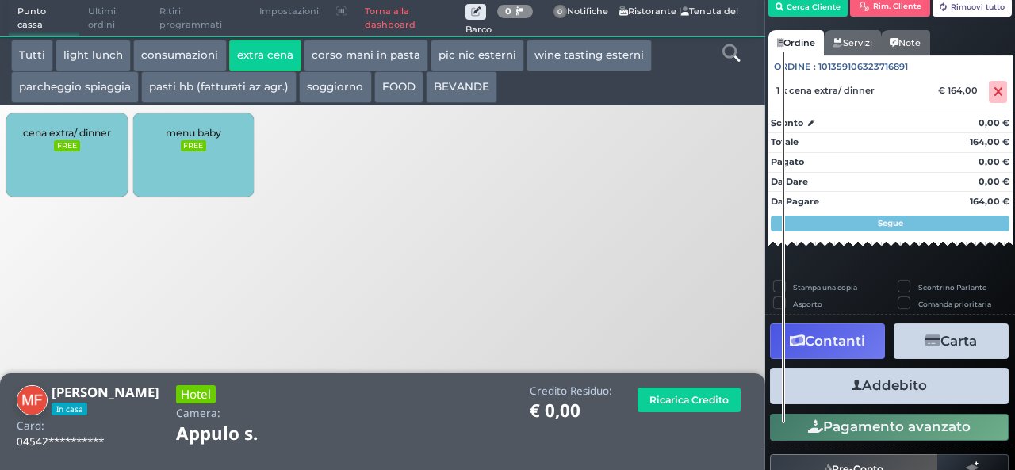
click at [860, 381] on button "Addebito" at bounding box center [889, 386] width 239 height 36
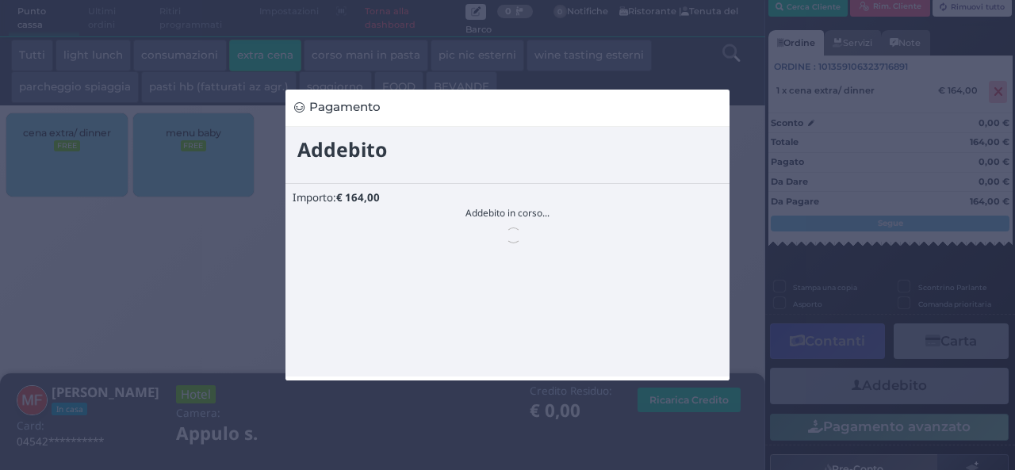
scroll to position [0, 0]
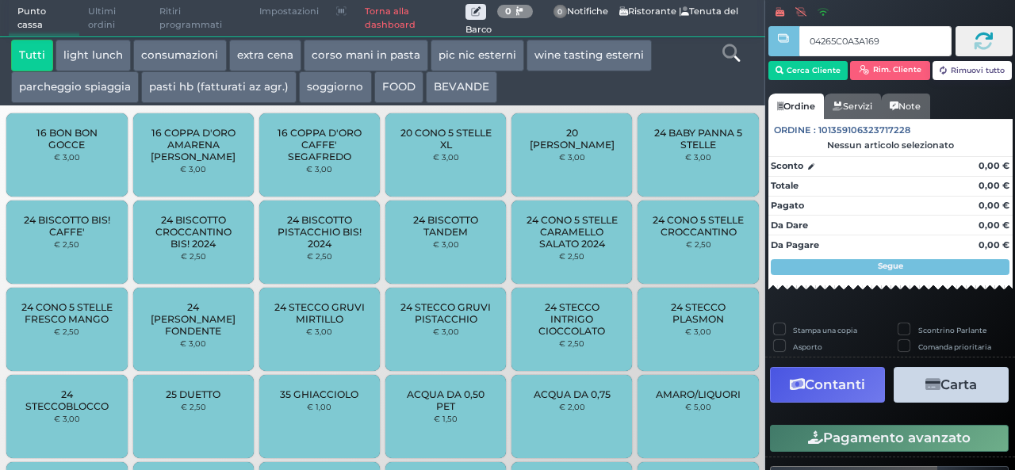
type input "04265C0A3A1691"
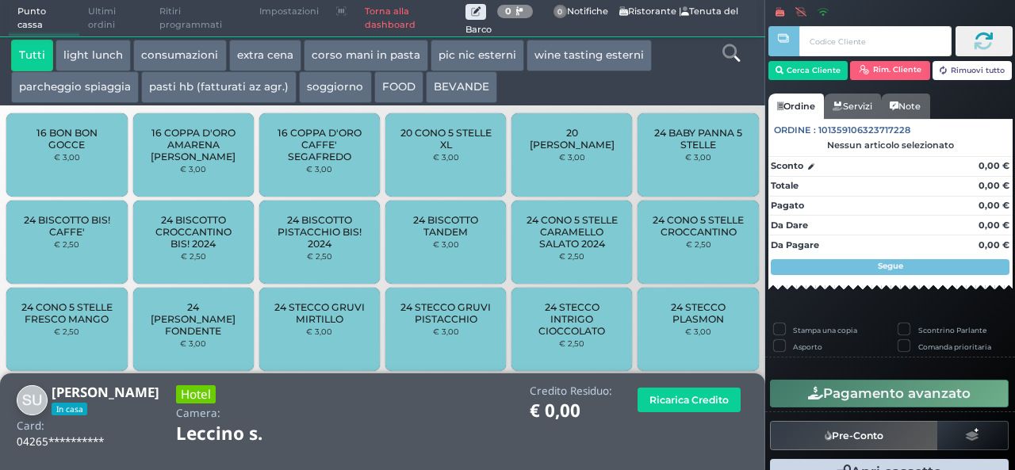
click at [259, 56] on button "extra cena" at bounding box center [265, 56] width 72 height 32
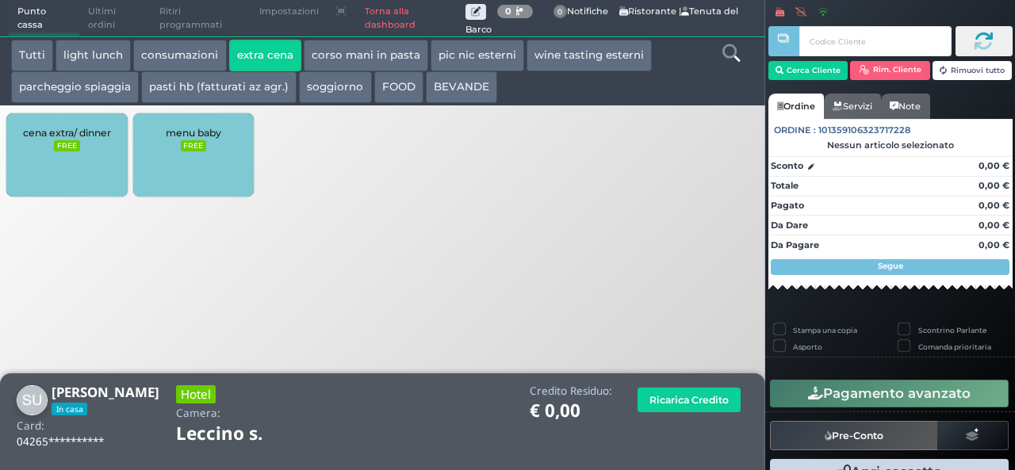
click at [78, 128] on span "cena extra/ dinner" at bounding box center [67, 133] width 88 height 12
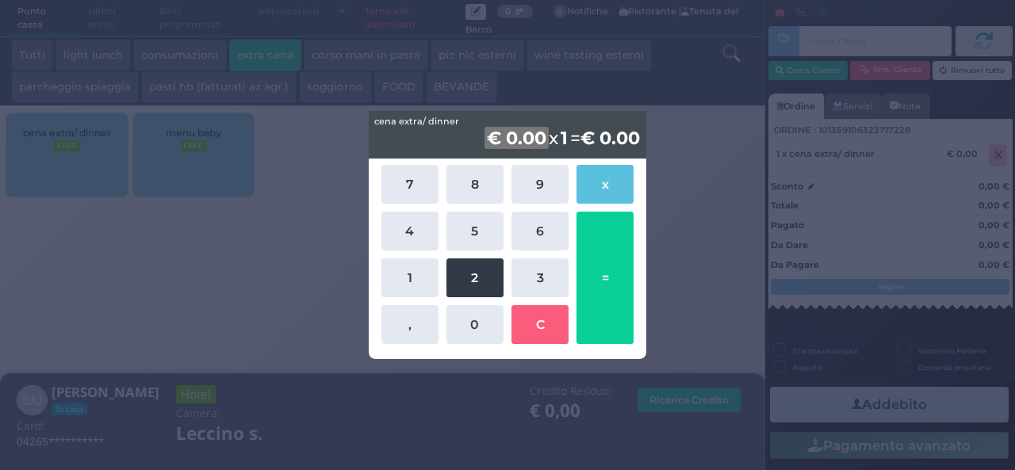
click at [466, 272] on button "2" at bounding box center [475, 278] width 57 height 39
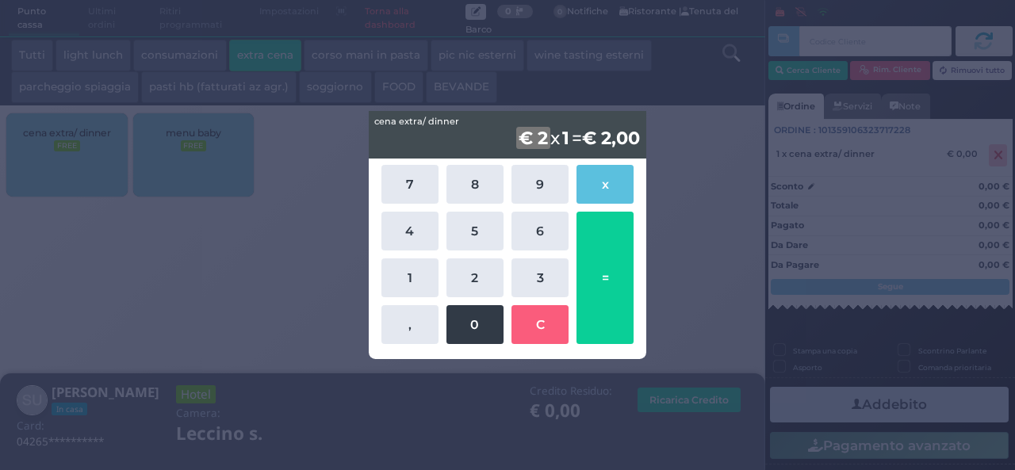
click at [475, 320] on button "0" at bounding box center [475, 324] width 57 height 39
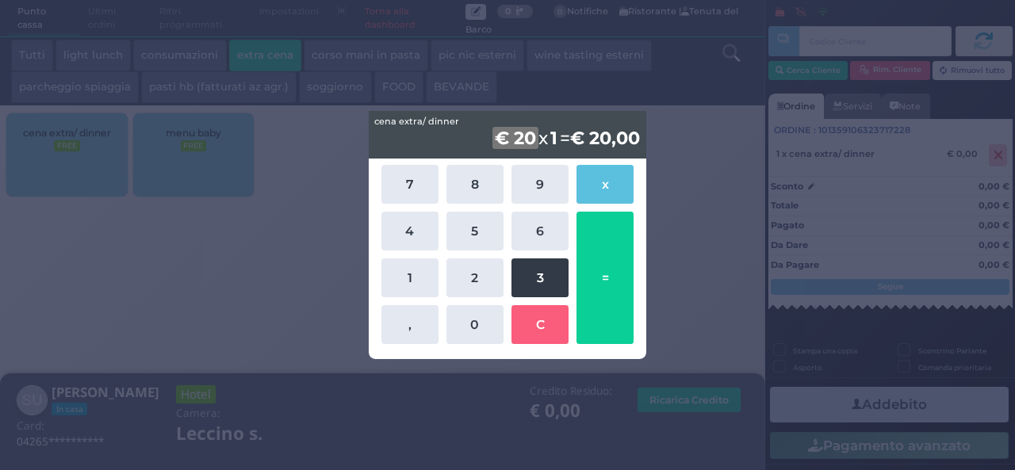
click at [527, 286] on button "3" at bounding box center [540, 278] width 57 height 39
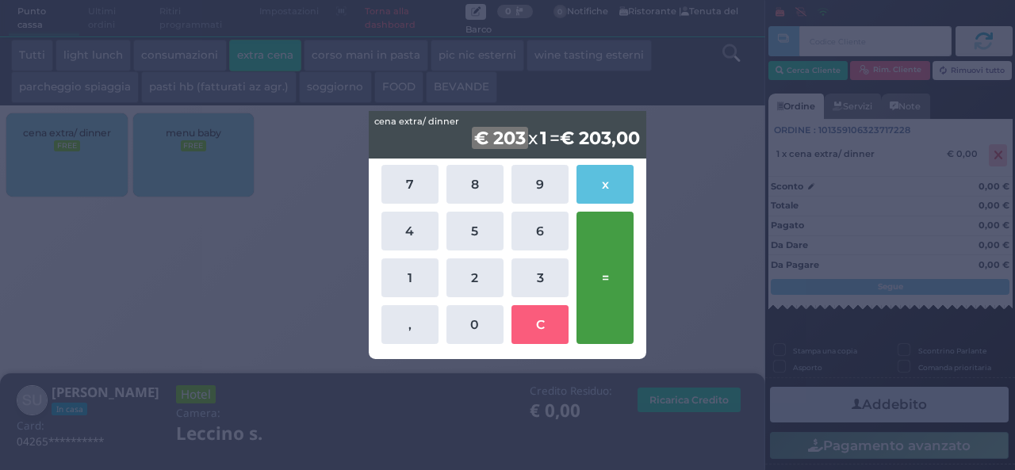
click at [592, 282] on button "=" at bounding box center [605, 278] width 57 height 132
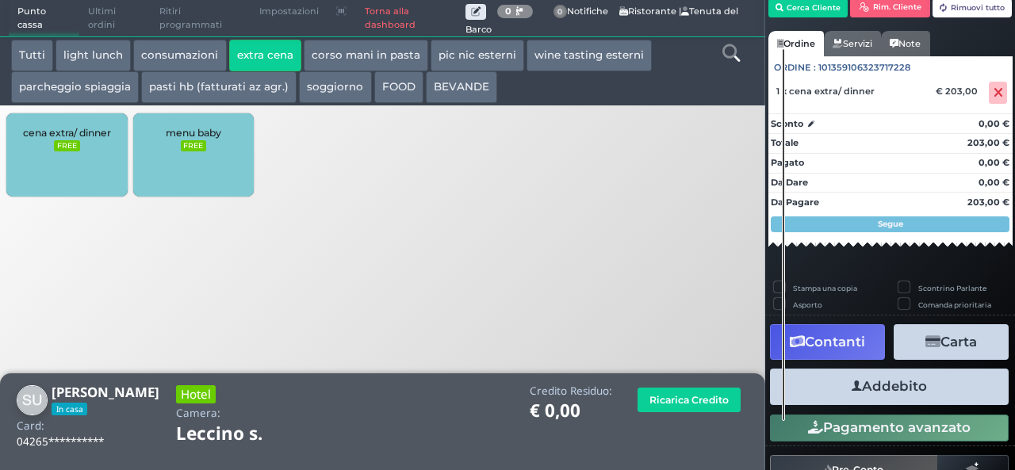
scroll to position [90, 0]
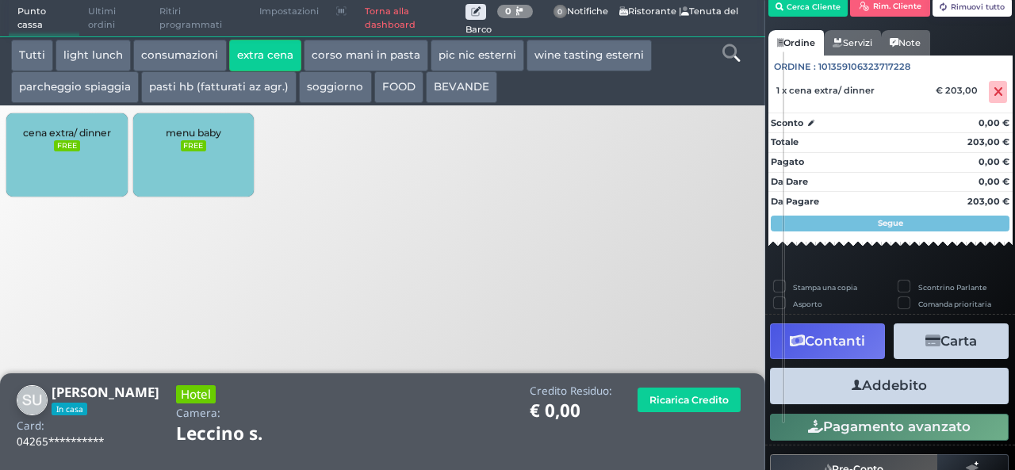
click at [891, 388] on button "Addebito" at bounding box center [889, 386] width 239 height 36
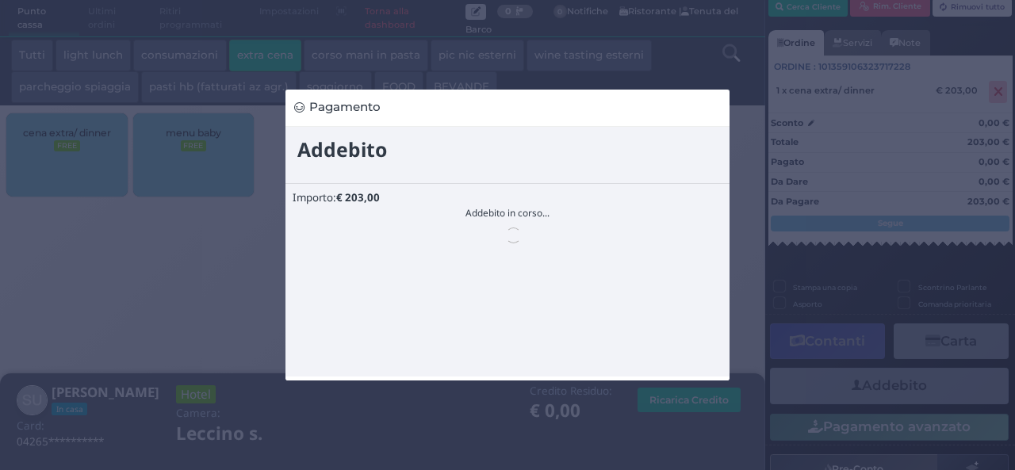
scroll to position [0, 0]
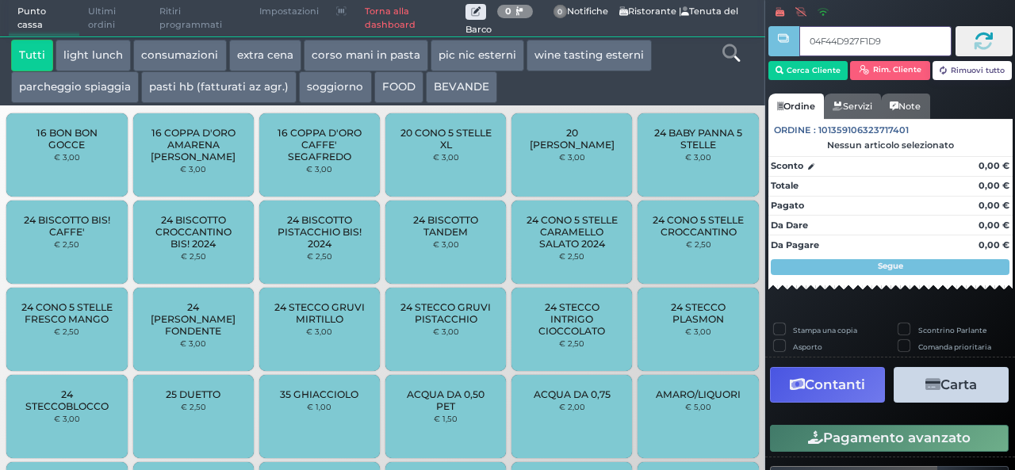
type input "04F44D927F1D94"
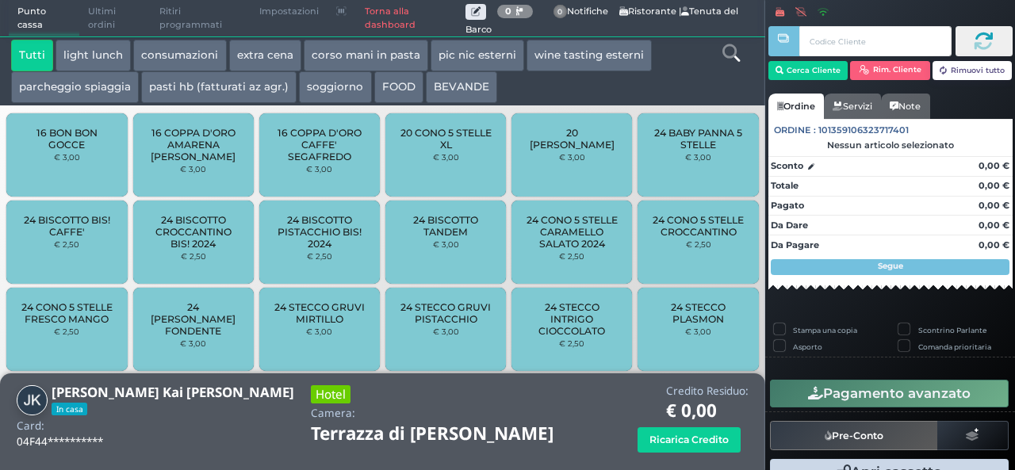
click at [270, 52] on button "extra cena" at bounding box center [265, 56] width 72 height 32
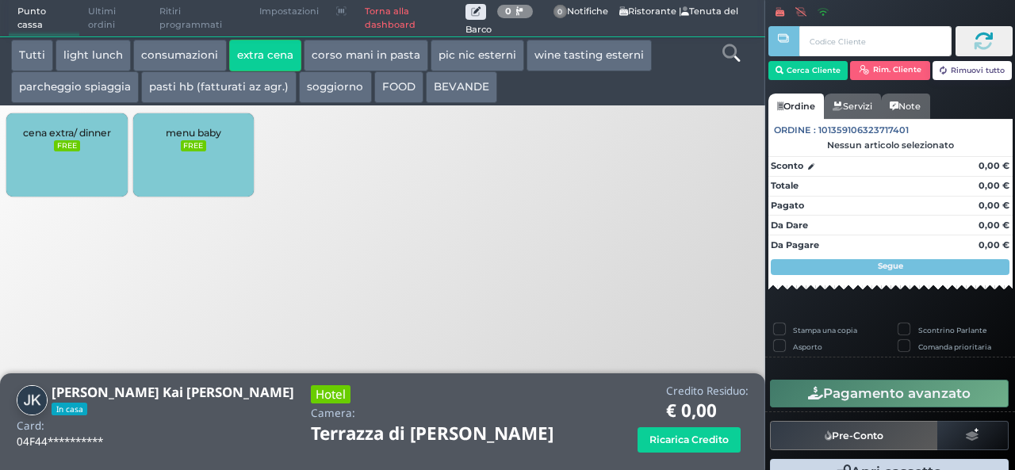
click at [36, 179] on div "cena extra/ dinner FREE" at bounding box center [66, 154] width 121 height 83
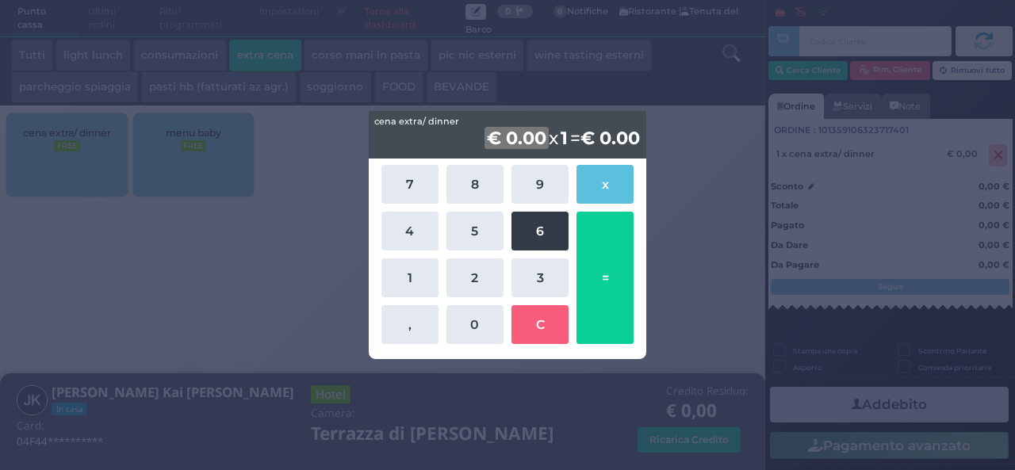
click at [542, 228] on button "6" at bounding box center [540, 231] width 57 height 39
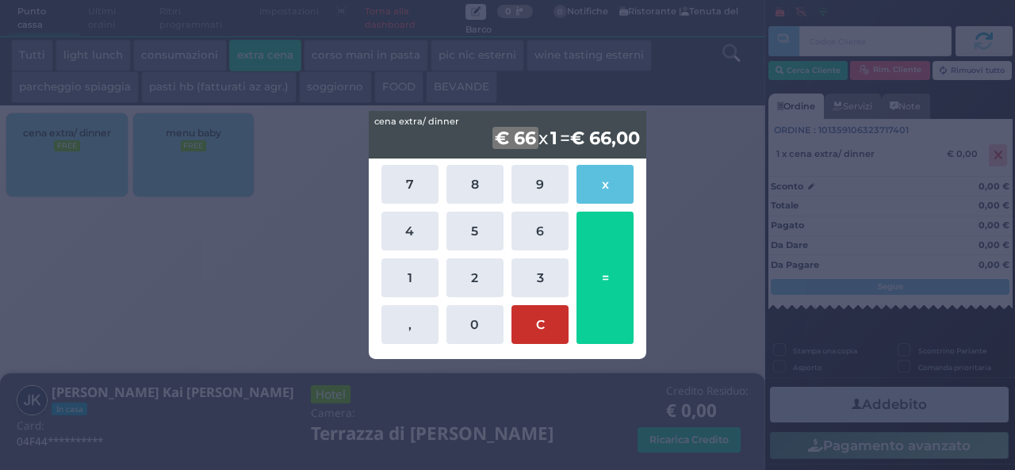
click at [554, 324] on button "C" at bounding box center [540, 324] width 57 height 39
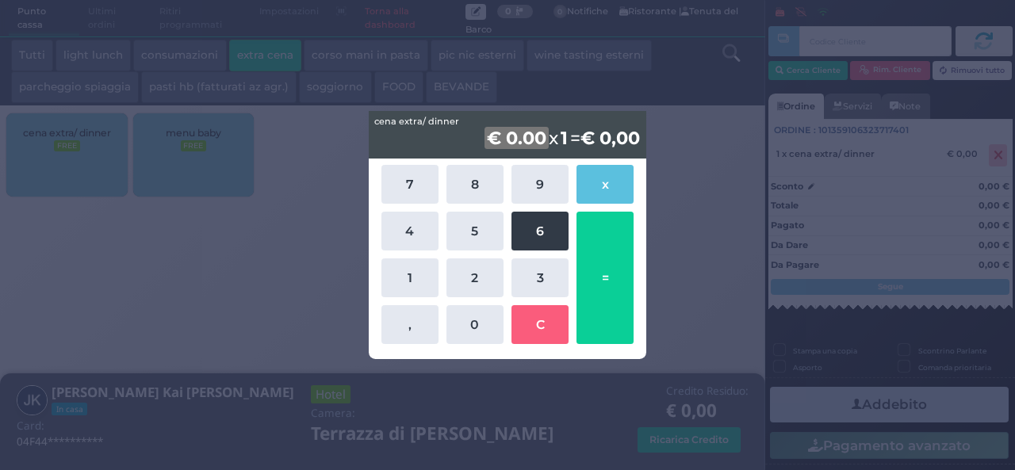
click at [528, 244] on button "6" at bounding box center [540, 231] width 57 height 39
click at [526, 207] on div "7 8 9 x 4 5 6 1 2 3 , 0 C =" at bounding box center [508, 254] width 261 height 187
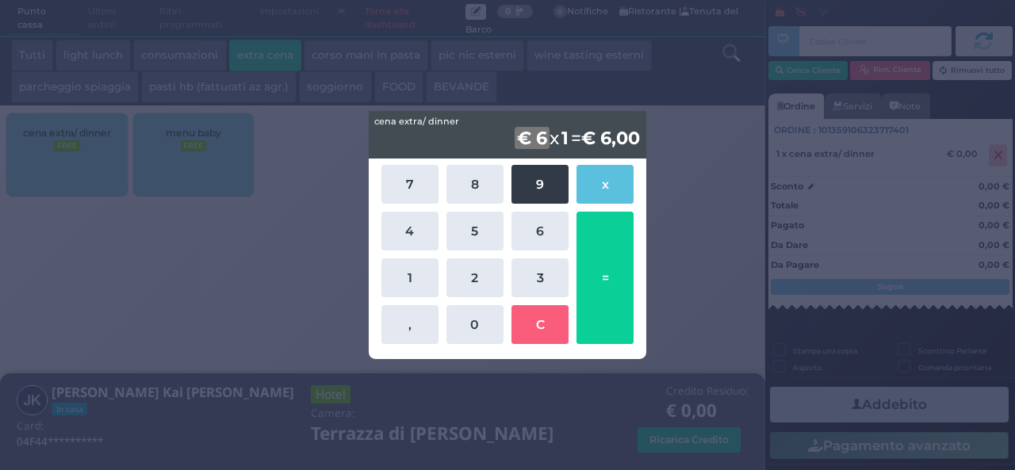
click at [550, 197] on button "9" at bounding box center [540, 184] width 57 height 39
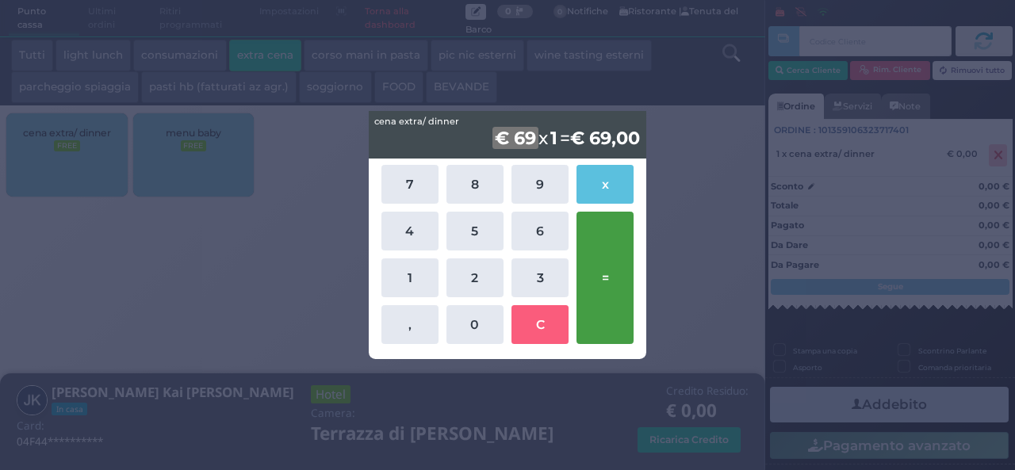
click at [611, 243] on button "=" at bounding box center [605, 278] width 57 height 132
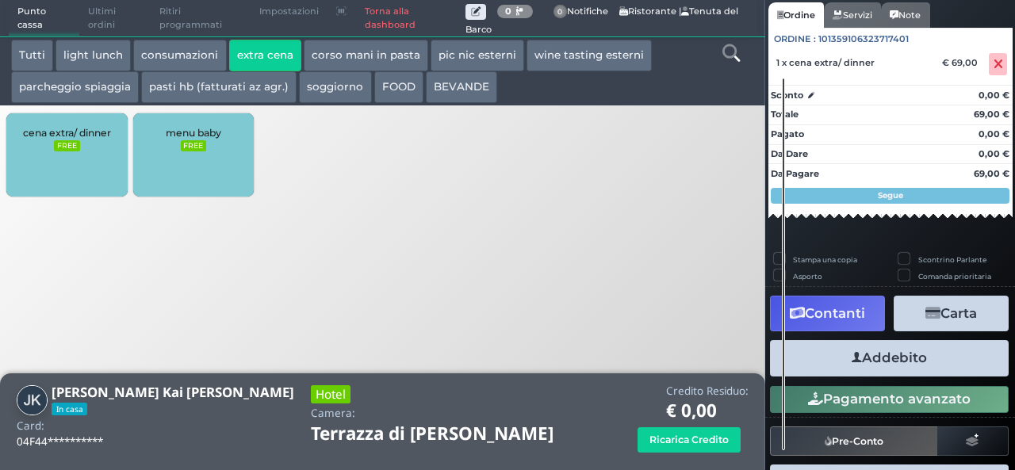
scroll to position [140, 0]
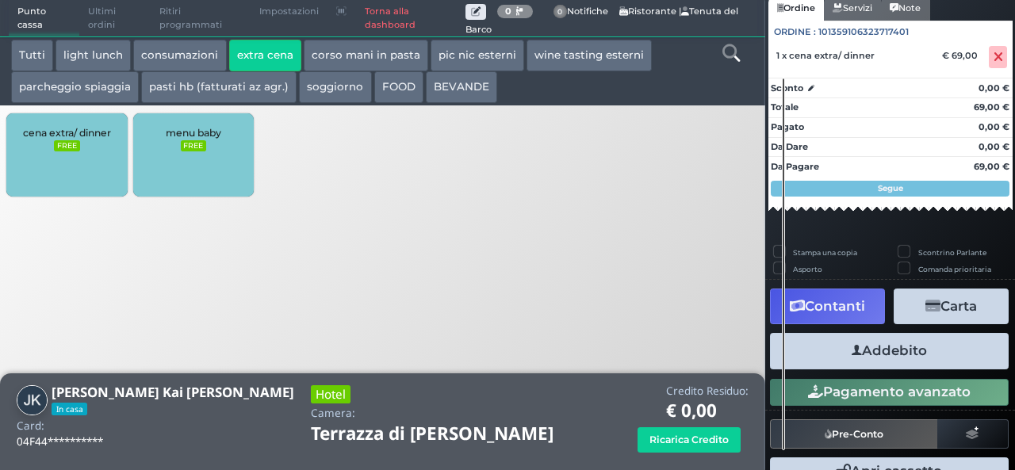
click at [891, 357] on button "Addebito" at bounding box center [889, 351] width 239 height 36
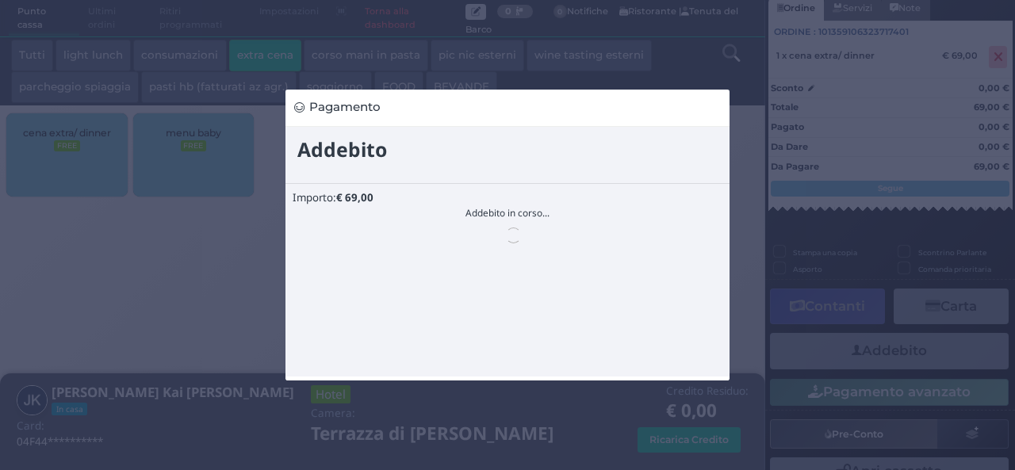
scroll to position [0, 0]
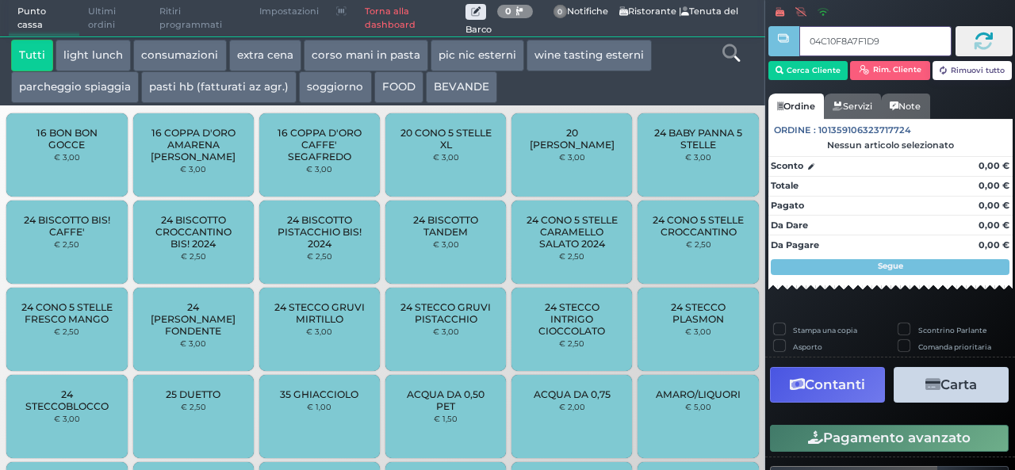
type input "04C10F8A7F1D90"
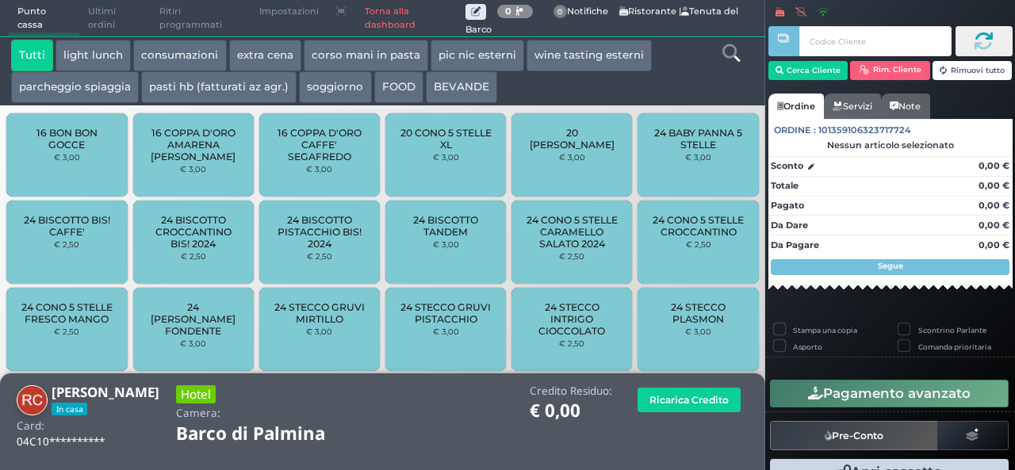
click at [257, 55] on button "extra cena" at bounding box center [265, 56] width 72 height 32
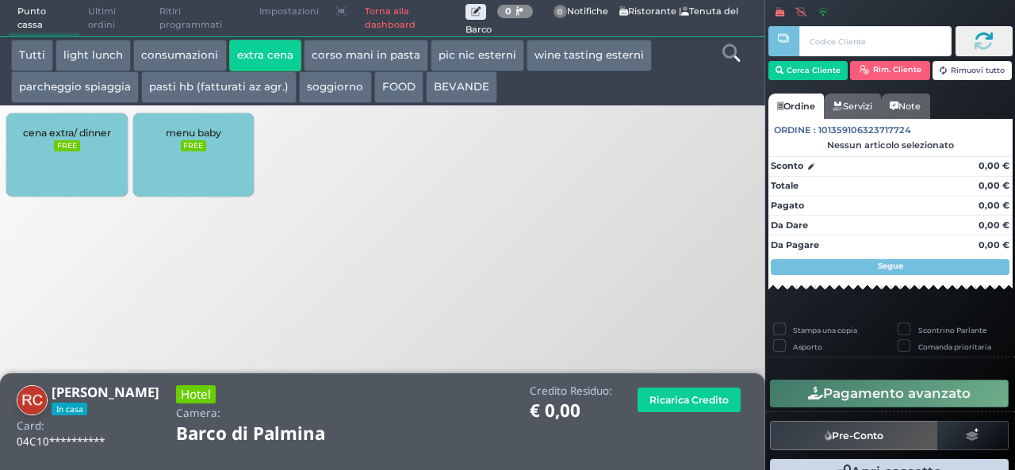
click at [78, 139] on div "cena extra/ dinner FREE" at bounding box center [66, 154] width 121 height 83
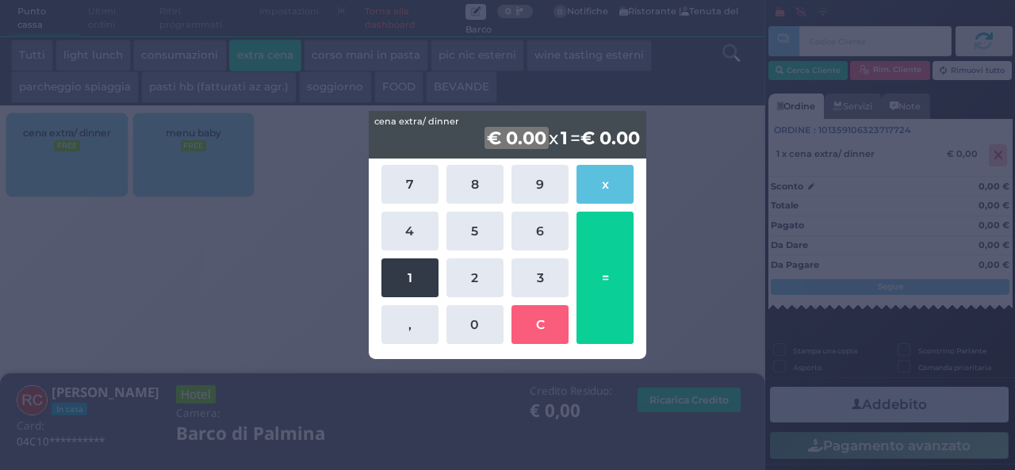
click at [420, 266] on button "1" at bounding box center [409, 278] width 57 height 39
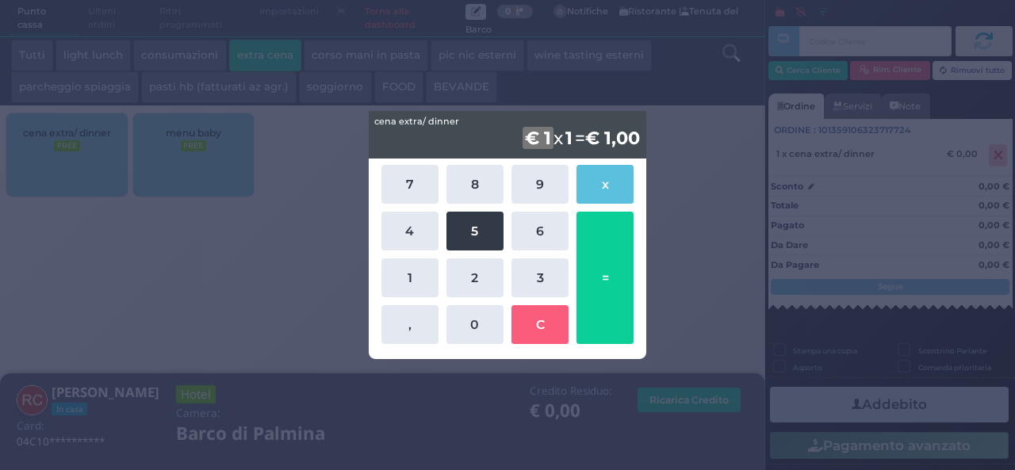
click at [460, 236] on button "5" at bounding box center [475, 231] width 57 height 39
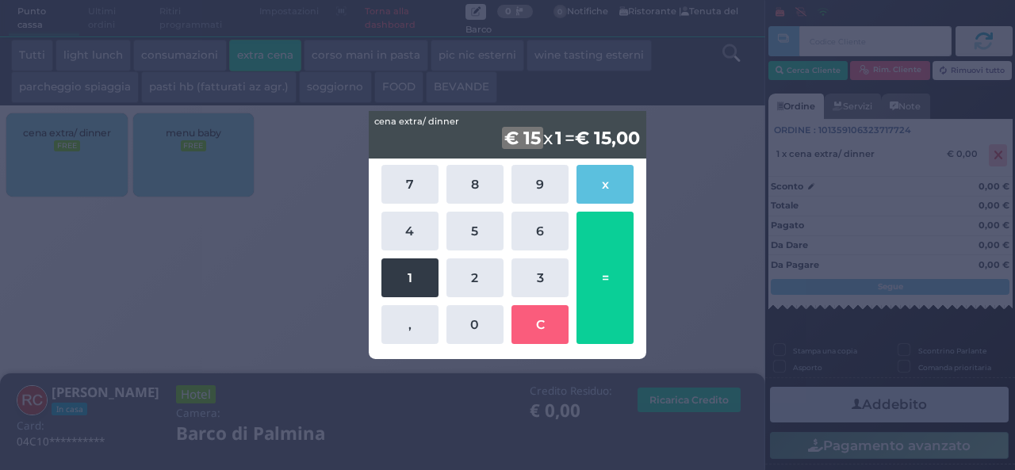
click at [416, 262] on button "1" at bounding box center [409, 278] width 57 height 39
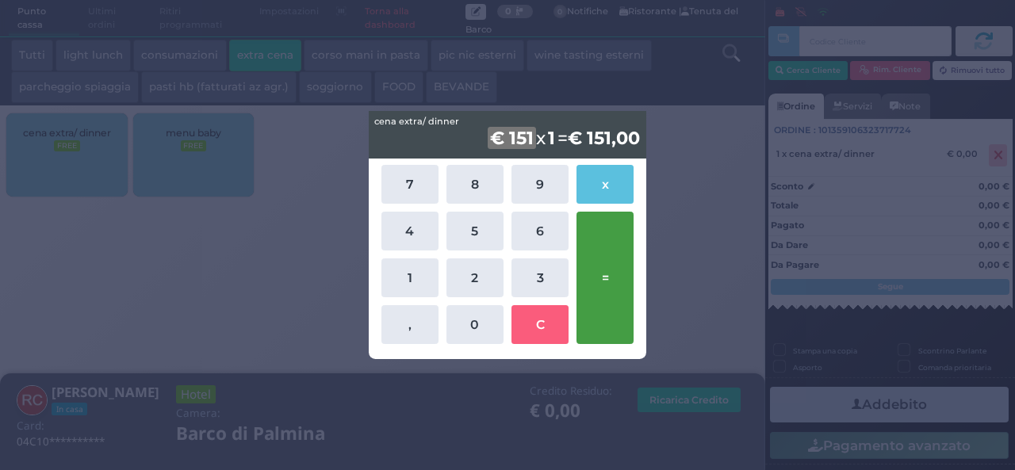
click at [600, 261] on button "=" at bounding box center [605, 278] width 57 height 132
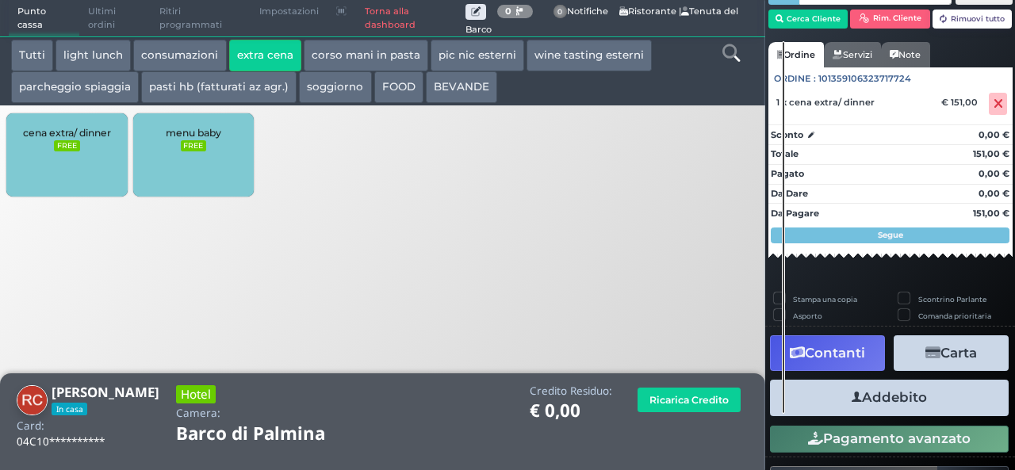
scroll to position [90, 0]
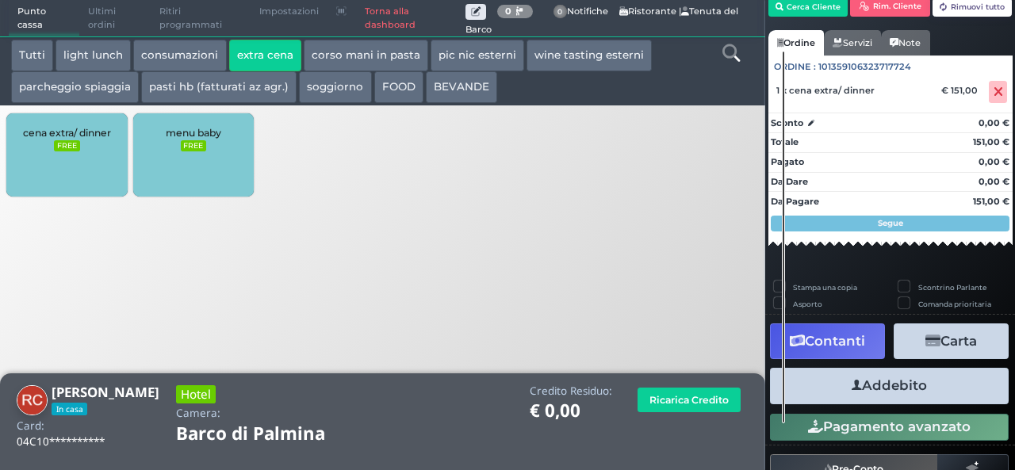
click at [949, 389] on button "Addebito" at bounding box center [889, 386] width 239 height 36
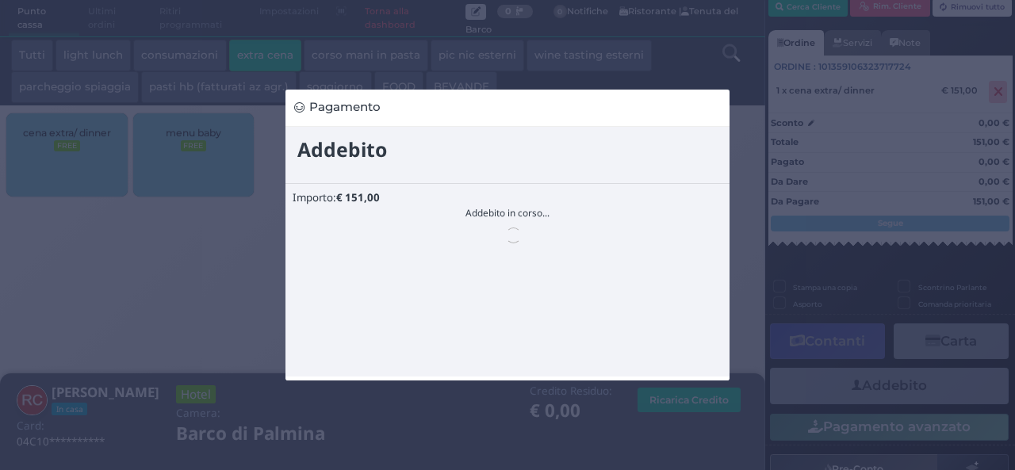
scroll to position [0, 0]
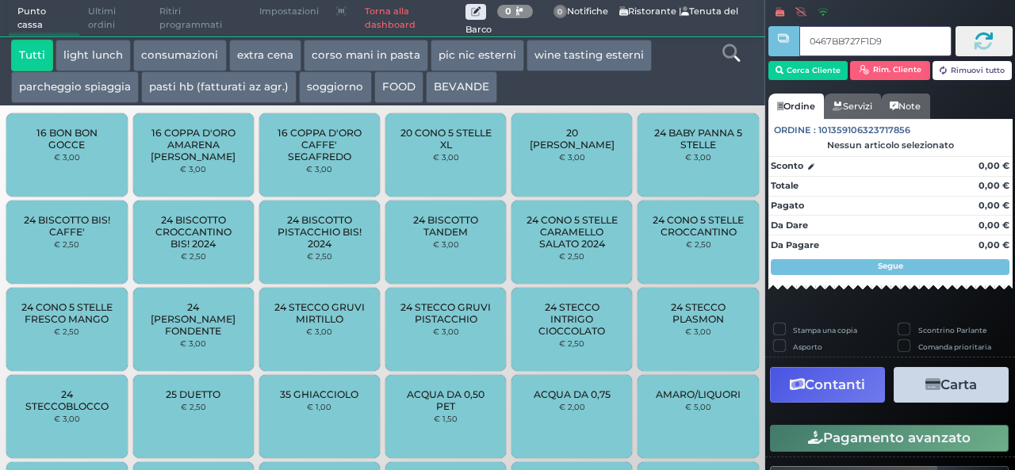
type input "0467BB727F1D90"
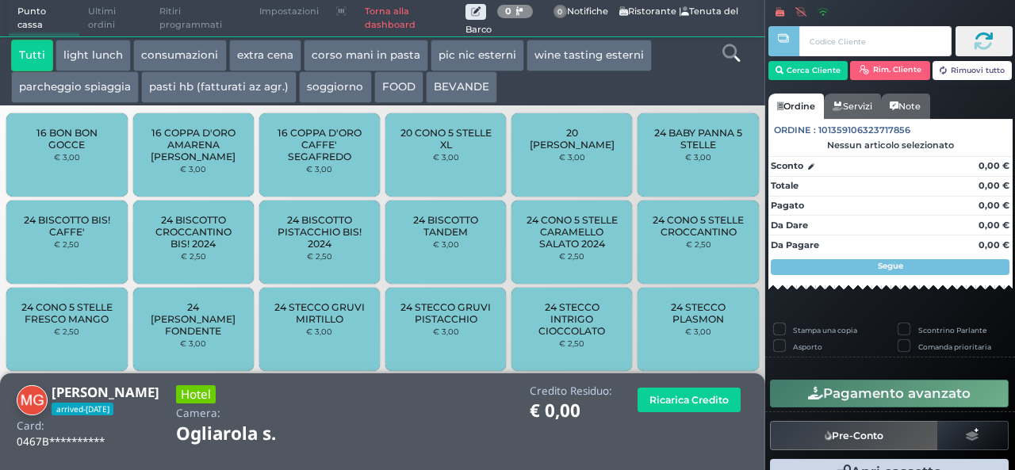
click at [262, 50] on button "extra cena" at bounding box center [265, 56] width 72 height 32
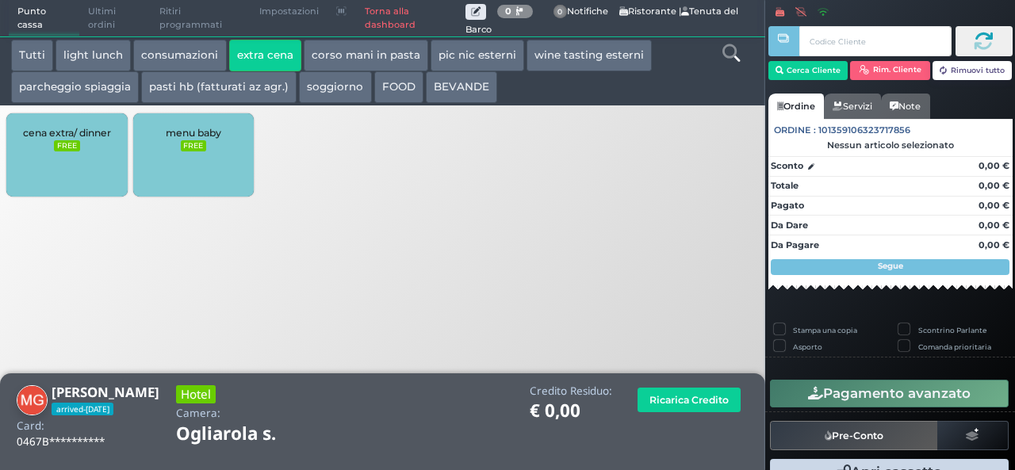
click at [48, 135] on span "cena extra/ dinner" at bounding box center [67, 133] width 88 height 12
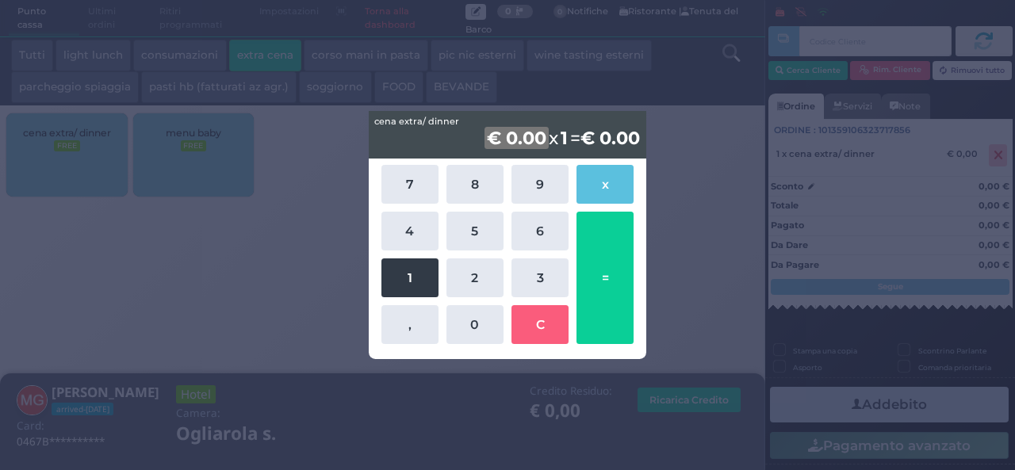
click at [393, 270] on button "1" at bounding box center [409, 278] width 57 height 39
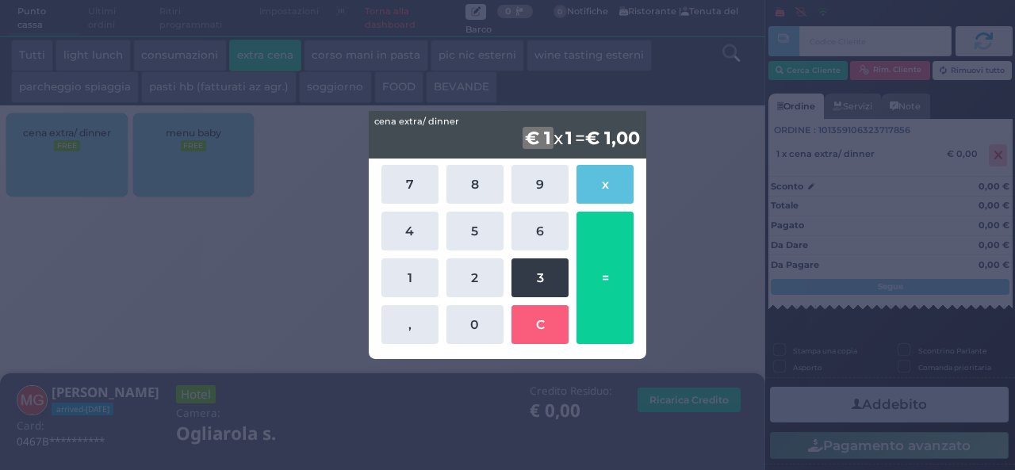
click at [527, 275] on button "3" at bounding box center [540, 278] width 57 height 39
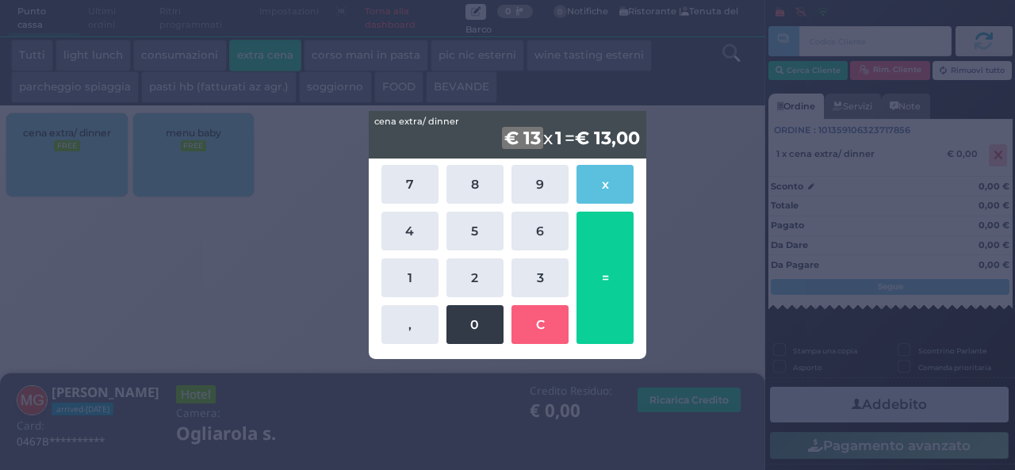
click at [479, 312] on button "0" at bounding box center [475, 324] width 57 height 39
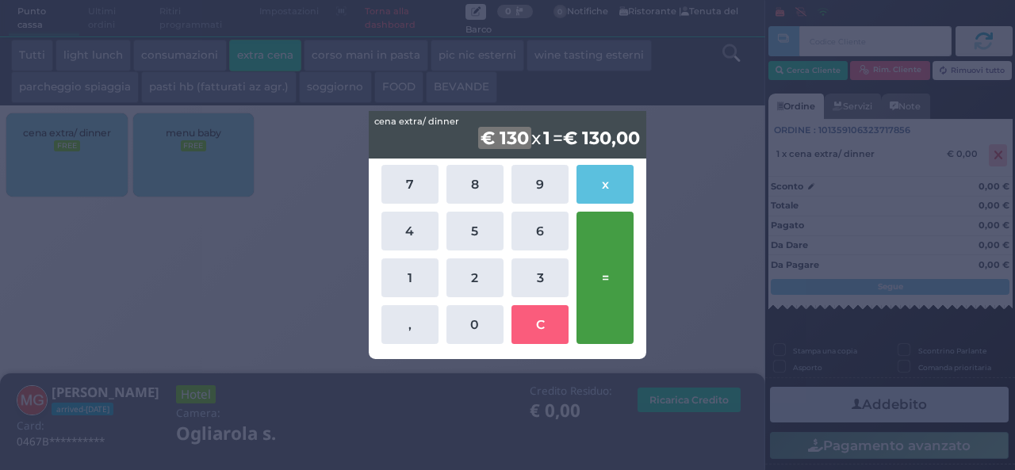
click at [619, 287] on button "=" at bounding box center [605, 278] width 57 height 132
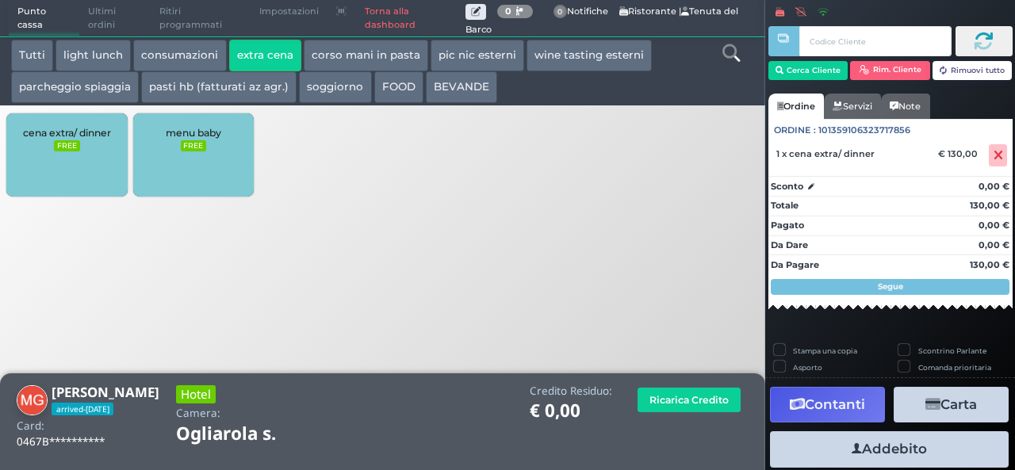
click at [918, 448] on button "Addebito" at bounding box center [889, 449] width 239 height 36
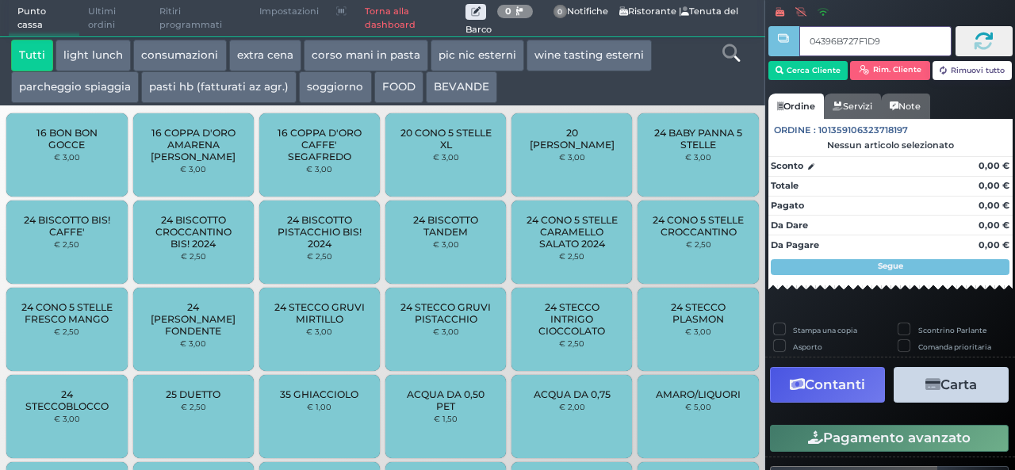
type input "04396B727F1D91"
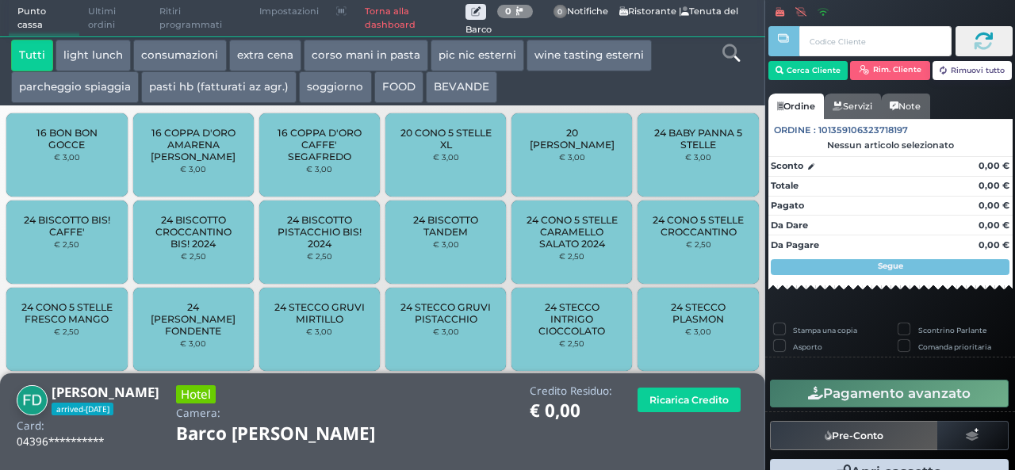
click at [270, 56] on button "extra cena" at bounding box center [265, 56] width 72 height 32
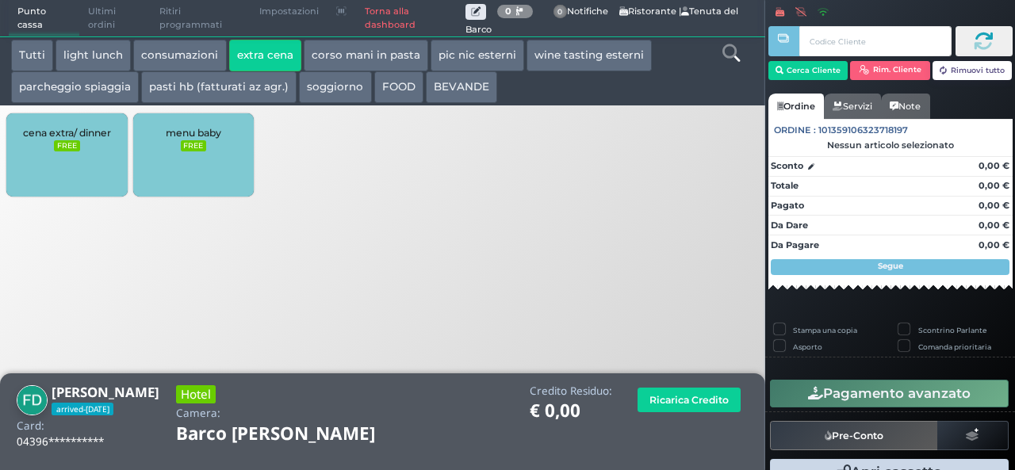
click at [84, 153] on div "cena extra/ dinner FREE" at bounding box center [66, 154] width 121 height 83
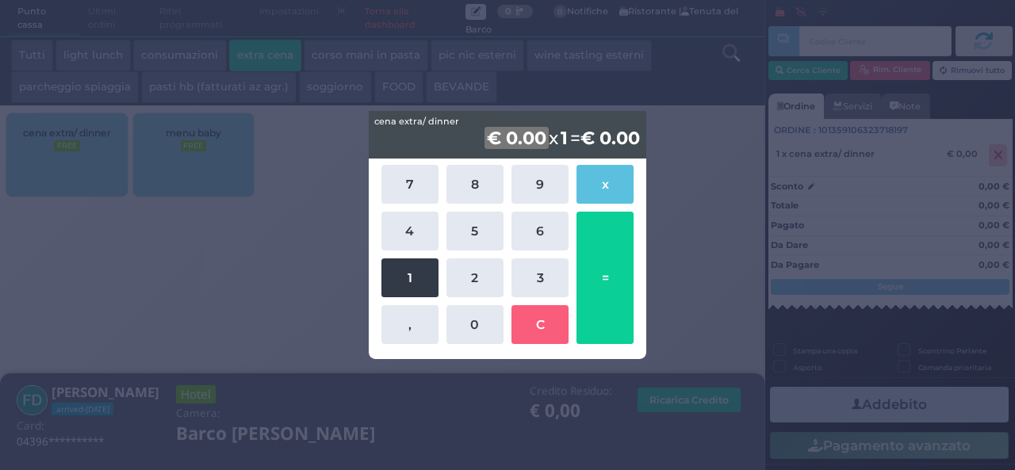
click at [393, 276] on button "1" at bounding box center [409, 278] width 57 height 39
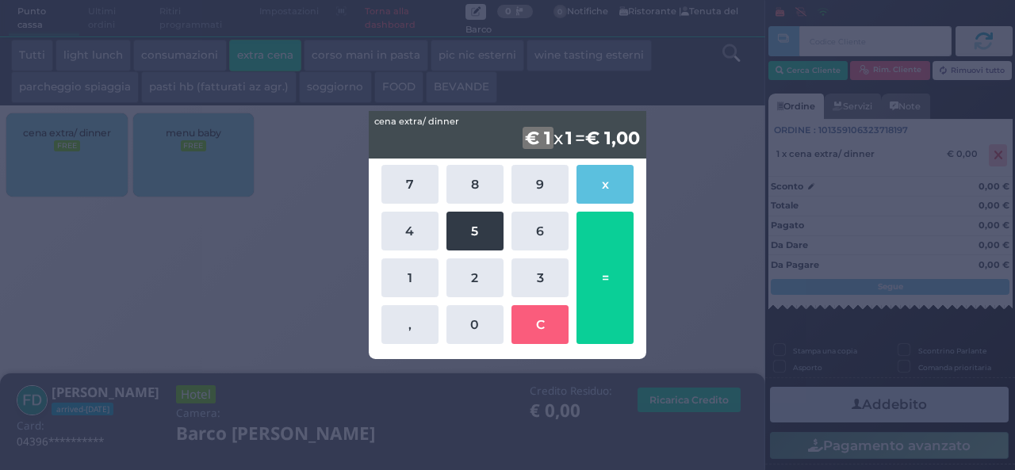
click at [465, 229] on button "5" at bounding box center [475, 231] width 57 height 39
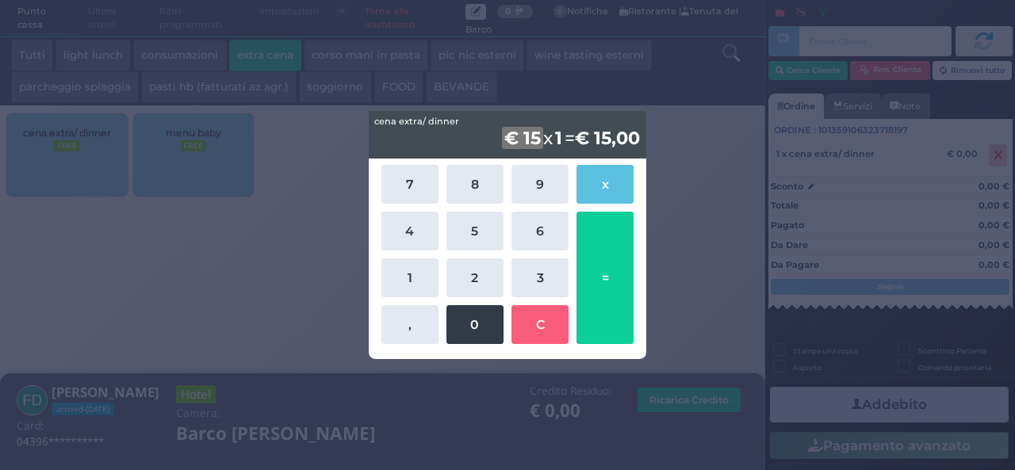
click at [473, 334] on button "0" at bounding box center [475, 324] width 57 height 39
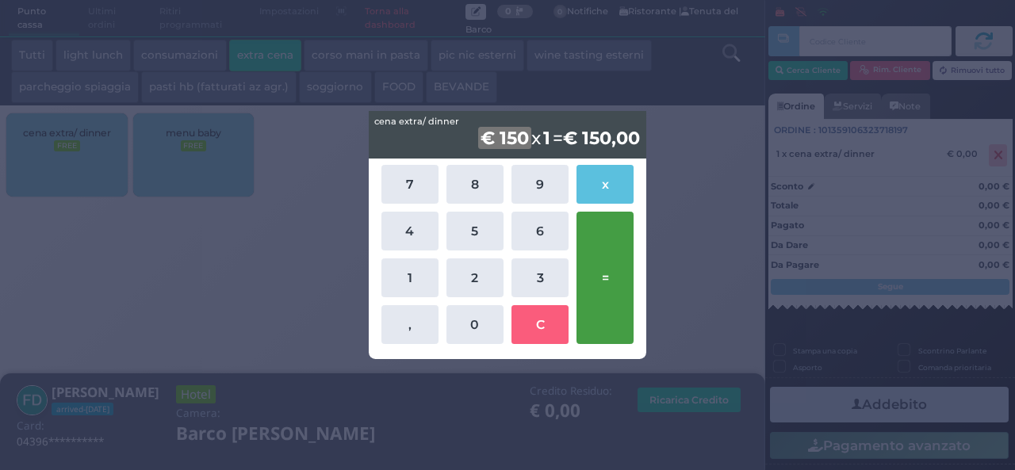
click at [618, 277] on button "=" at bounding box center [605, 278] width 57 height 132
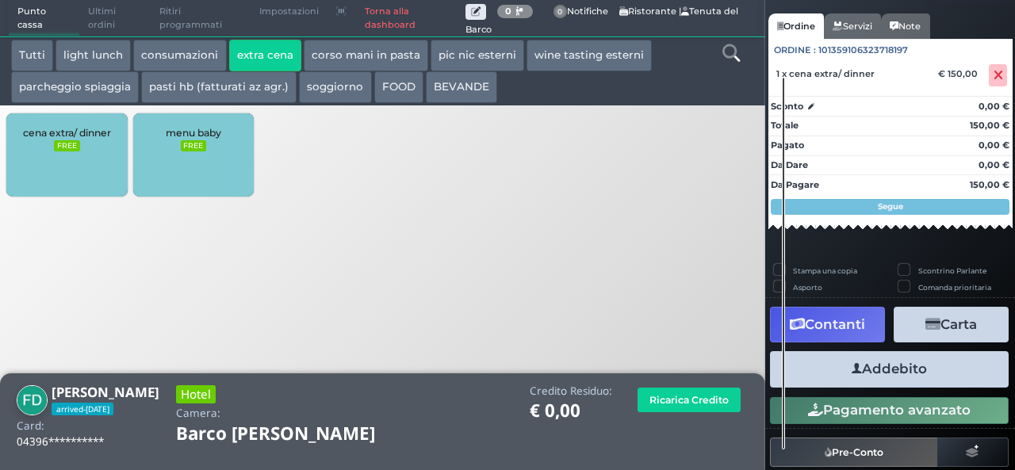
scroll to position [140, 0]
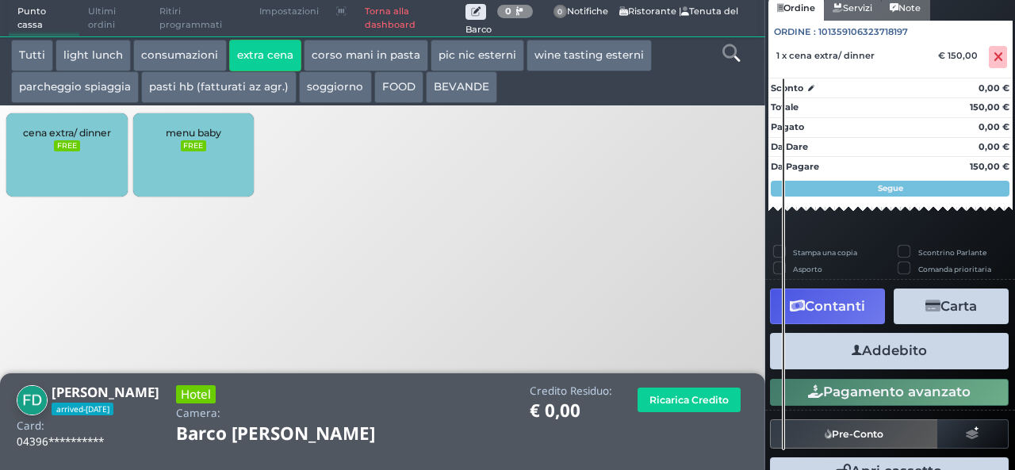
click at [892, 343] on button "Addebito" at bounding box center [889, 351] width 239 height 36
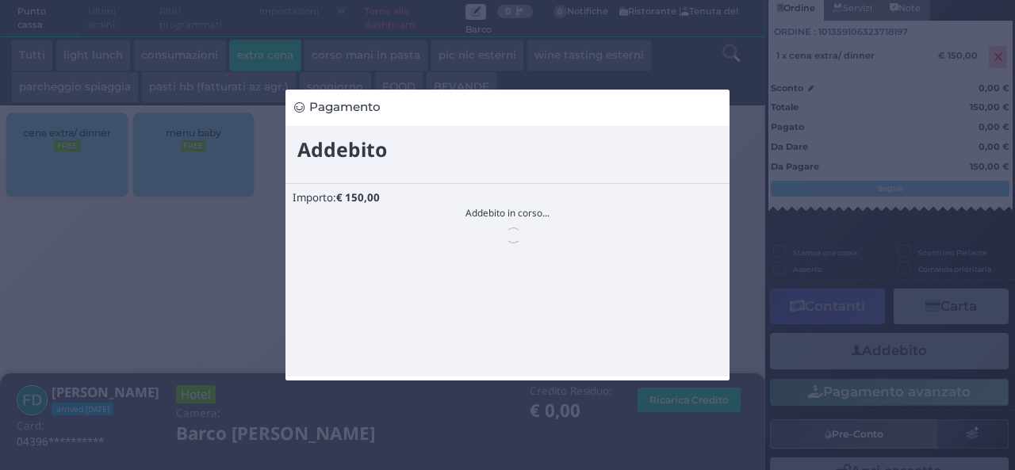
scroll to position [0, 0]
